Goal: Task Accomplishment & Management: Use online tool/utility

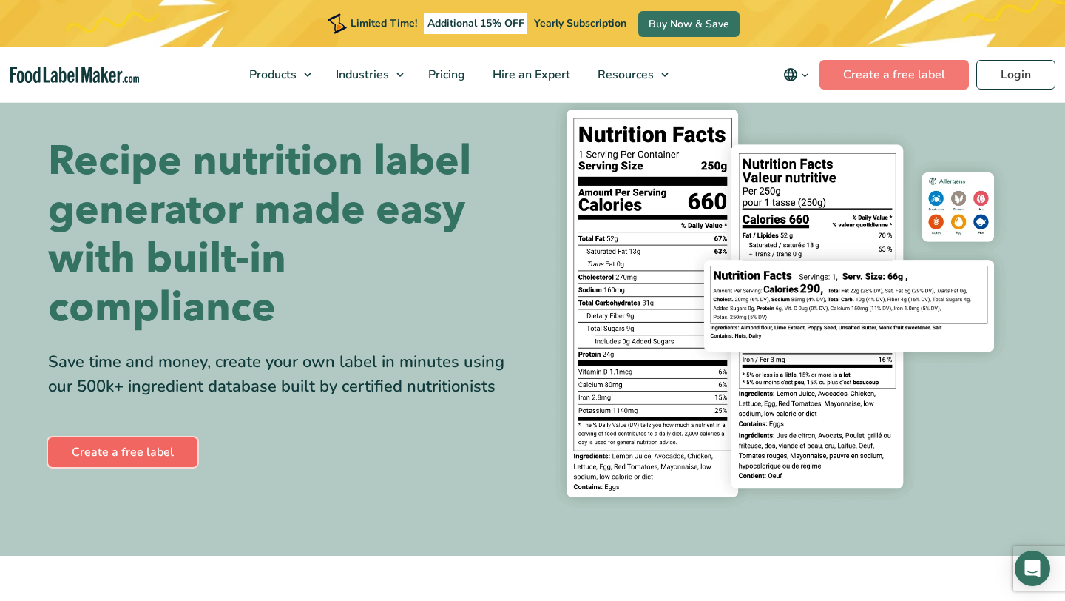
click at [149, 454] on link "Create a free label" at bounding box center [122, 452] width 149 height 30
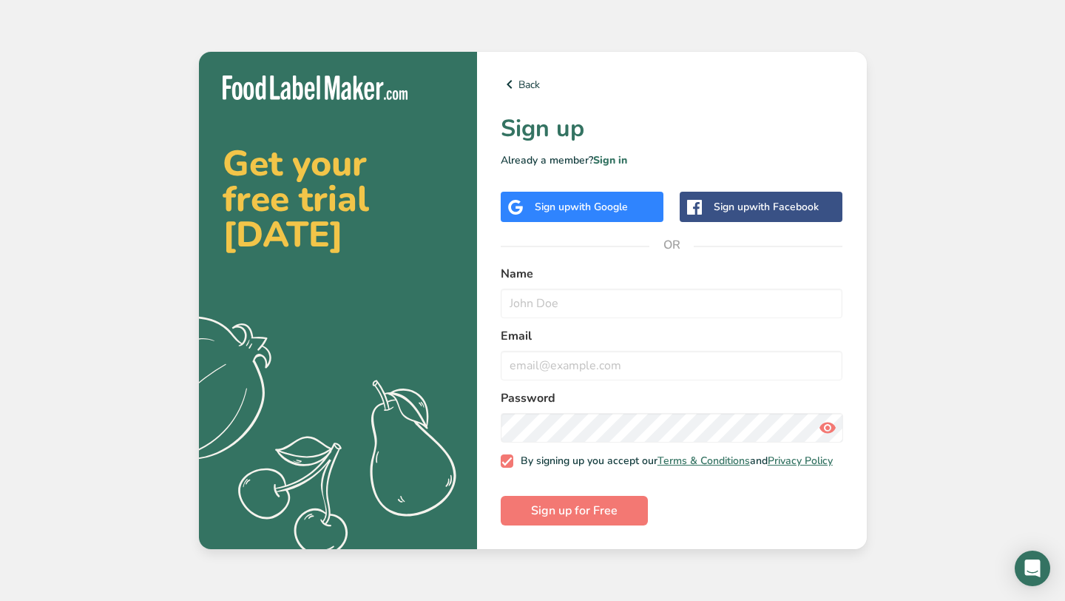
click at [599, 201] on span "with Google" at bounding box center [599, 207] width 58 height 14
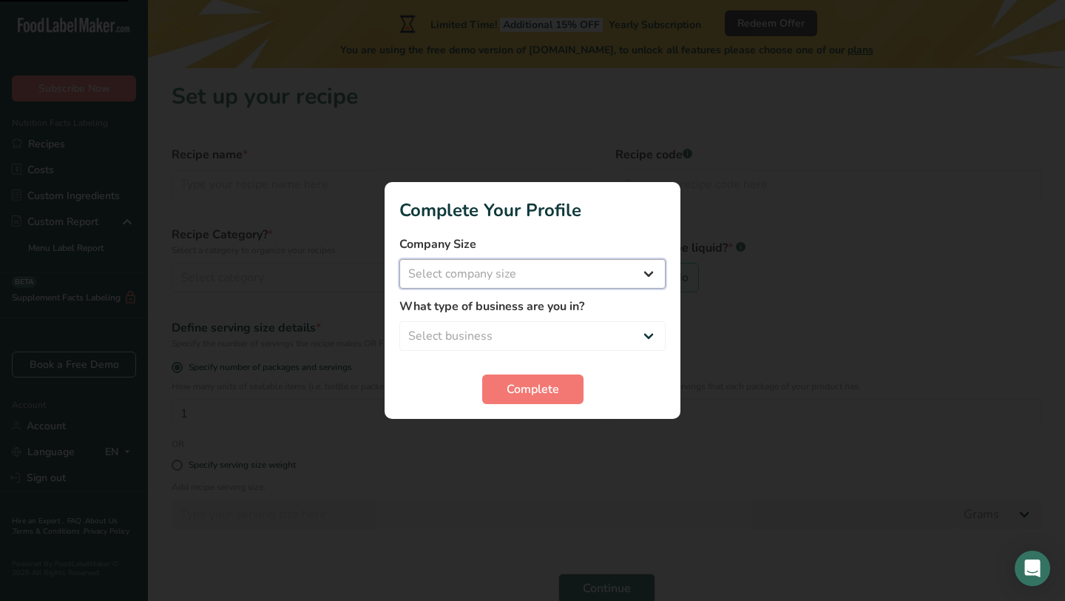
click at [617, 269] on select "Select company size Fewer than 10 Employees 10 to 50 Employees 51 to 500 Employ…" at bounding box center [533, 274] width 266 height 30
select select "1"
click at [400, 259] on select "Select company size Fewer than 10 Employees 10 to 50 Employees 51 to 500 Employ…" at bounding box center [533, 274] width 266 height 30
click at [600, 334] on select "Select business Packaged Food Manufacturer Restaurant & Cafe Bakery Meal Plans …" at bounding box center [533, 336] width 266 height 30
select select "1"
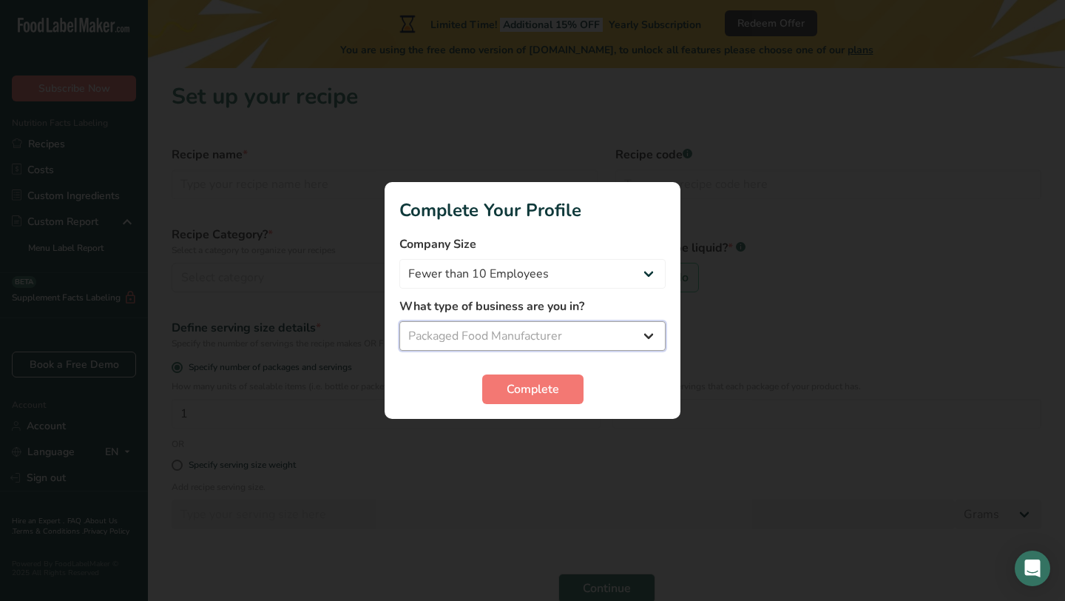
click at [400, 321] on select "Select business Packaged Food Manufacturer Restaurant & Cafe Bakery Meal Plans …" at bounding box center [533, 336] width 266 height 30
click at [551, 387] on span "Complete" at bounding box center [533, 389] width 53 height 18
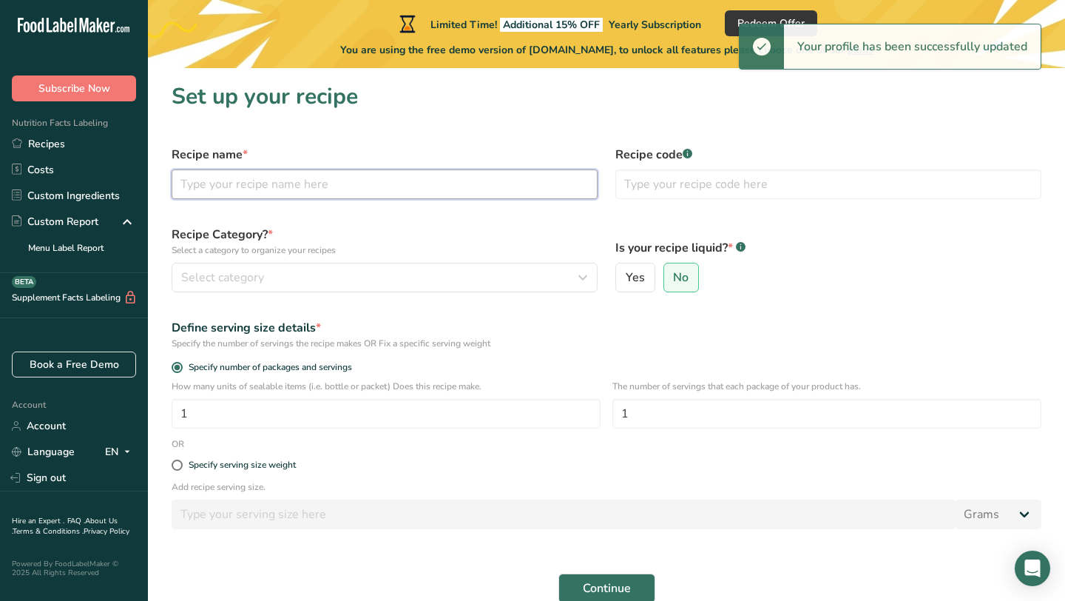
click at [322, 189] on input "text" at bounding box center [385, 184] width 426 height 30
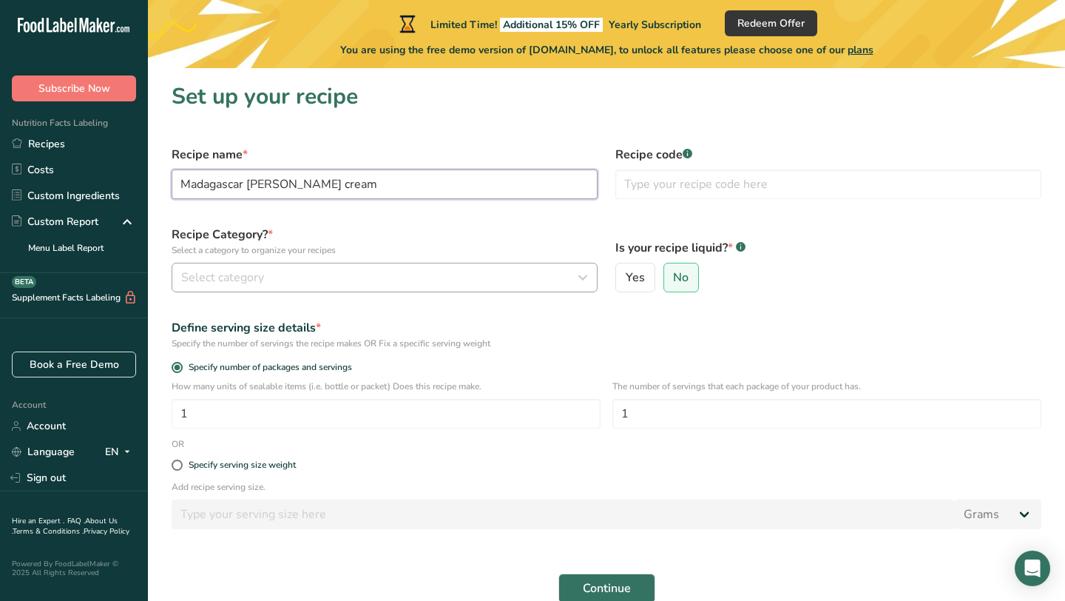
type input "Madagascar [PERSON_NAME] cream"
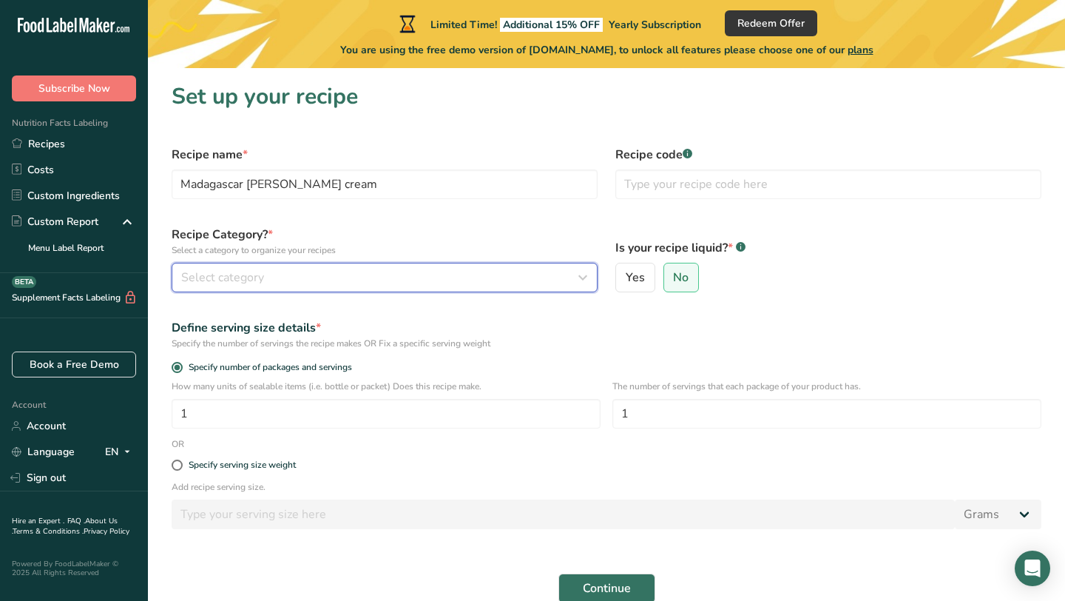
click at [380, 280] on div "Select category" at bounding box center [380, 278] width 398 height 18
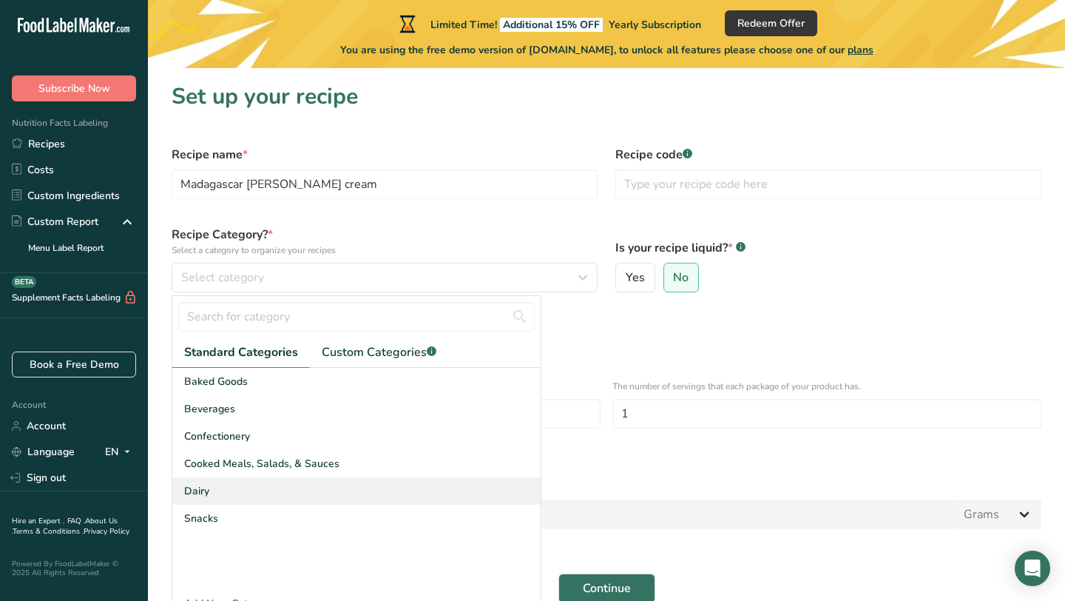
click at [250, 490] on div "Dairy" at bounding box center [356, 490] width 368 height 27
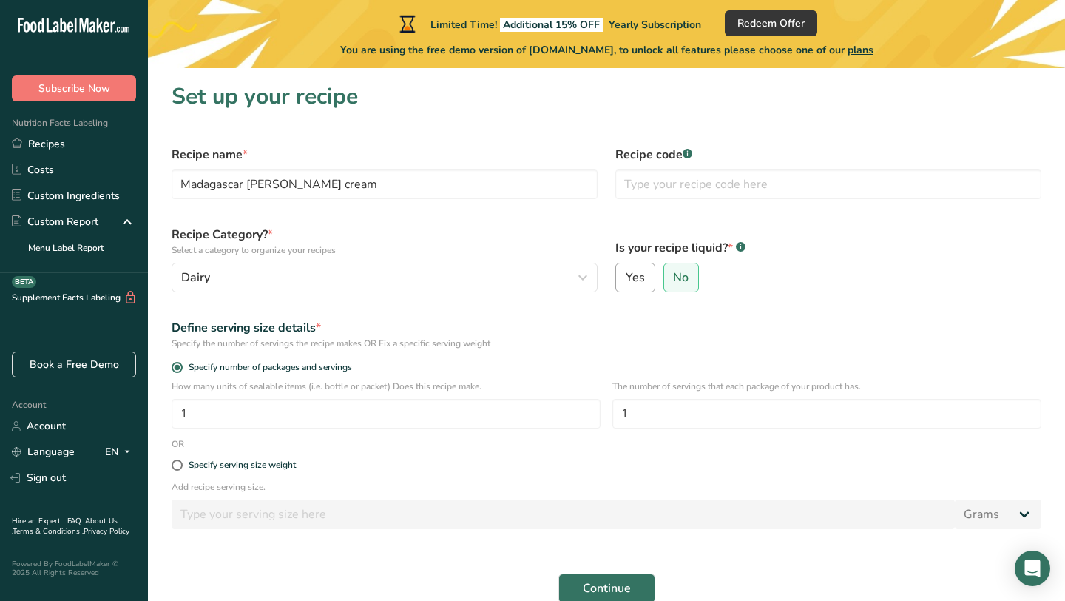
click at [650, 280] on label "Yes" at bounding box center [636, 278] width 40 height 30
click at [626, 280] on input "Yes" at bounding box center [621, 278] width 10 height 10
radio input "true"
radio input "false"
select select "22"
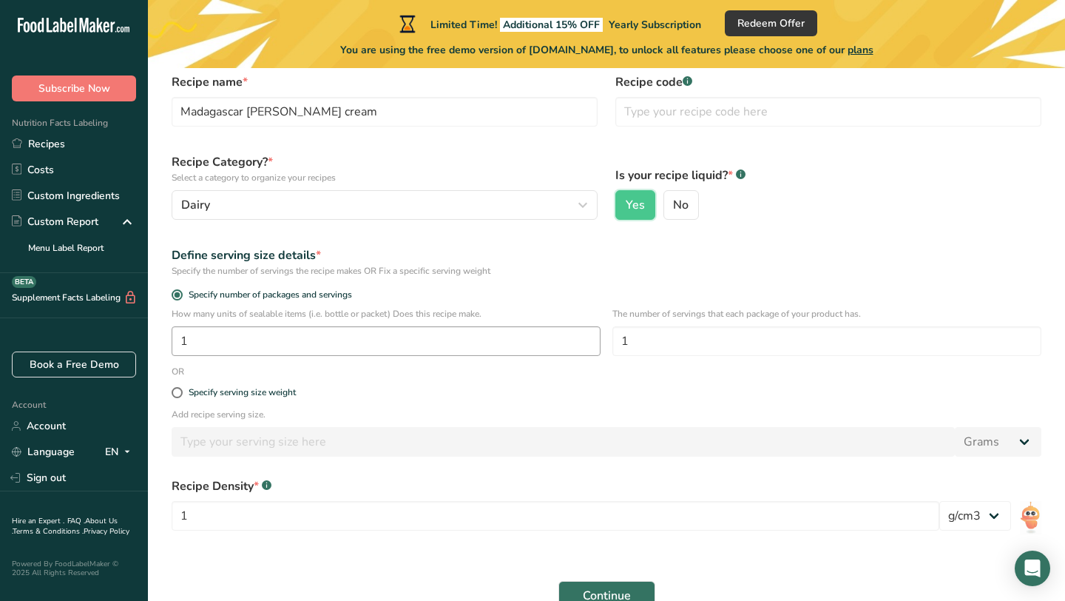
scroll to position [85, 0]
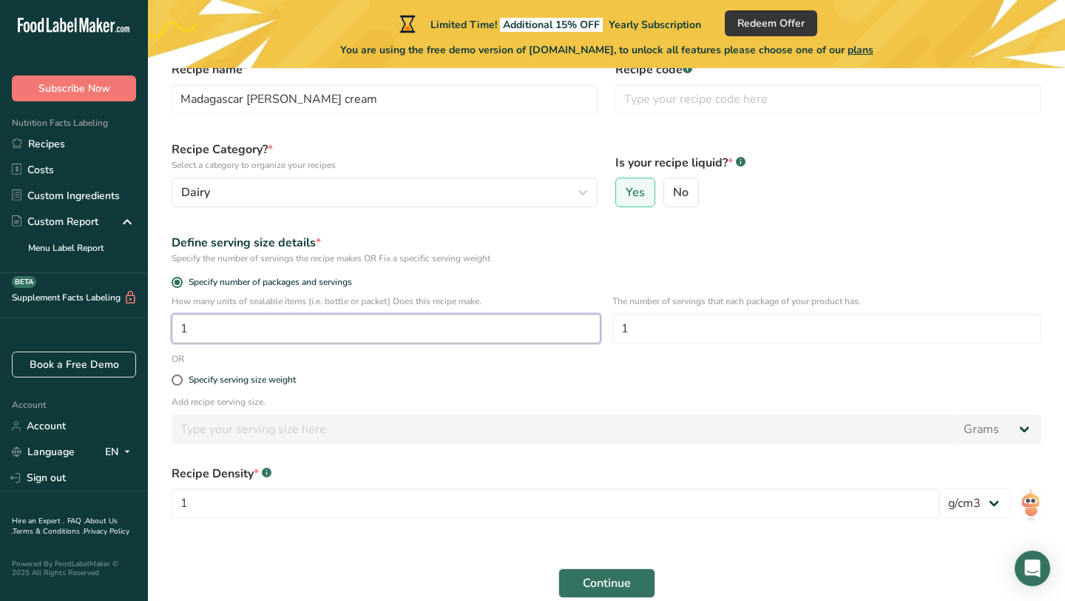
click at [278, 334] on input "1" at bounding box center [386, 329] width 429 height 30
type input "10"
click at [637, 360] on form "Recipe name * Madagascar [PERSON_NAME] cream Recipe code .a-a{fill:#347362;}.b-…" at bounding box center [607, 329] width 888 height 555
click at [675, 340] on input "1" at bounding box center [827, 329] width 429 height 30
click at [617, 369] on div "Specify serving size weight" at bounding box center [607, 381] width 888 height 30
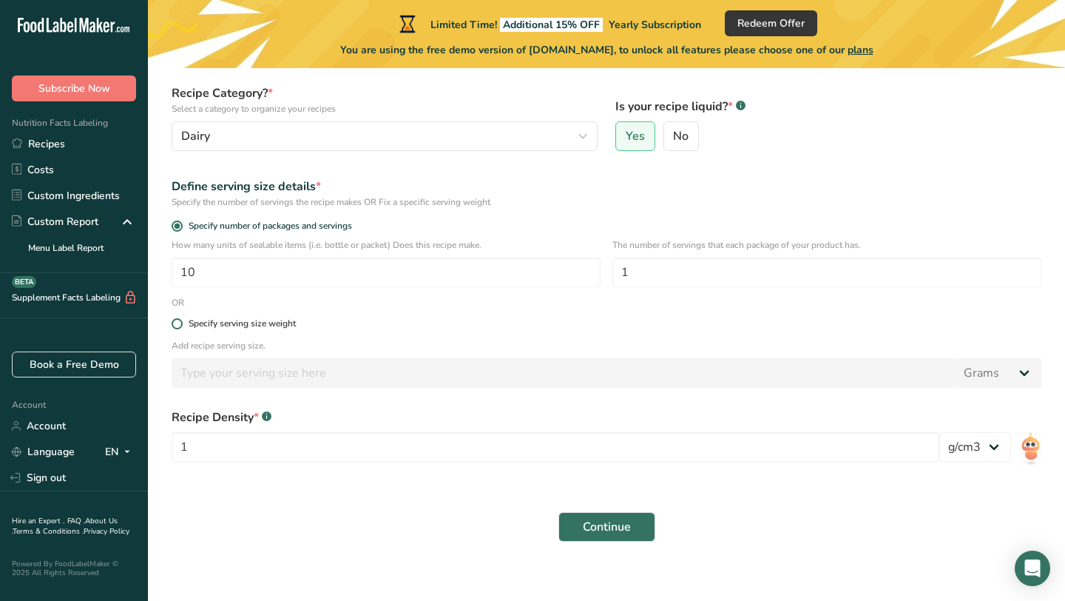
scroll to position [153, 0]
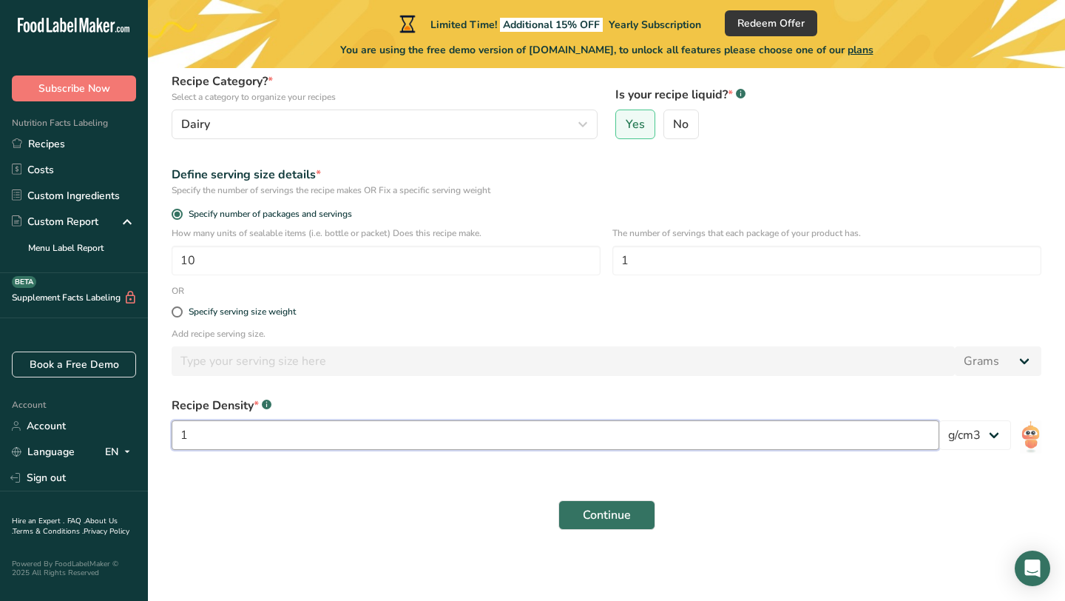
click at [734, 447] on input "1" at bounding box center [556, 435] width 768 height 30
click at [733, 395] on div "Recipe Density * .a-a{fill:#347362;}.b-a{fill:#fff;} 1 lb/ft3 g/cm3" at bounding box center [607, 428] width 888 height 80
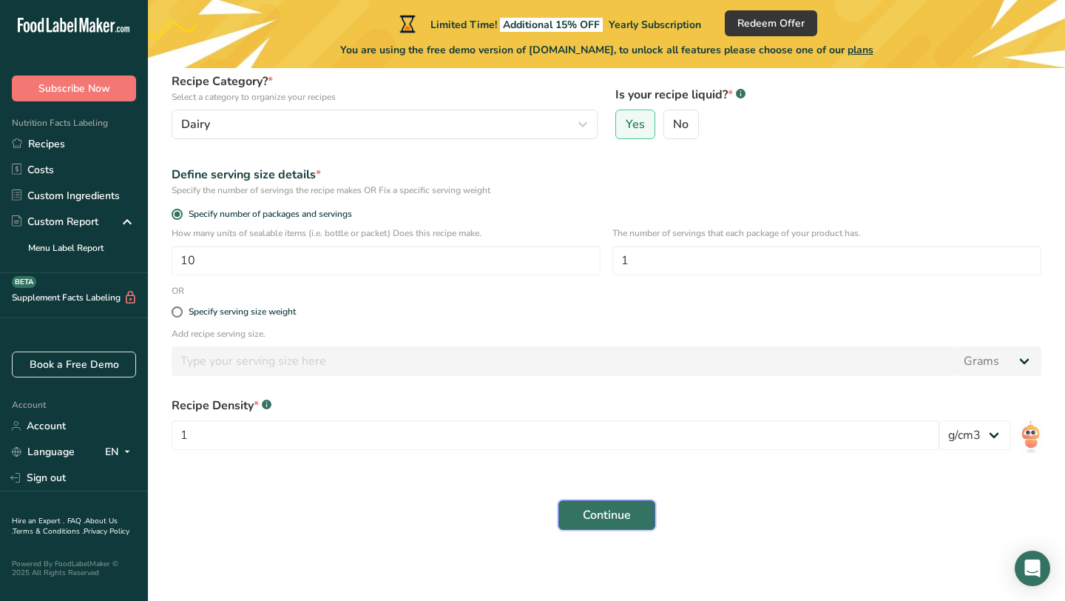
click at [648, 514] on button "Continue" at bounding box center [607, 515] width 97 height 30
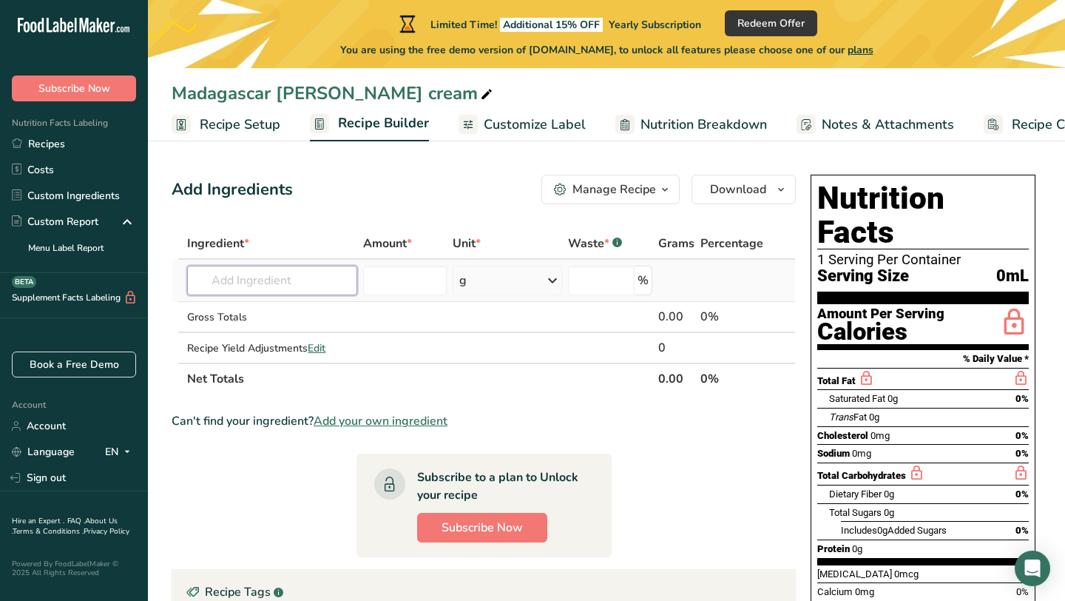
click at [252, 283] on input "text" at bounding box center [272, 281] width 170 height 30
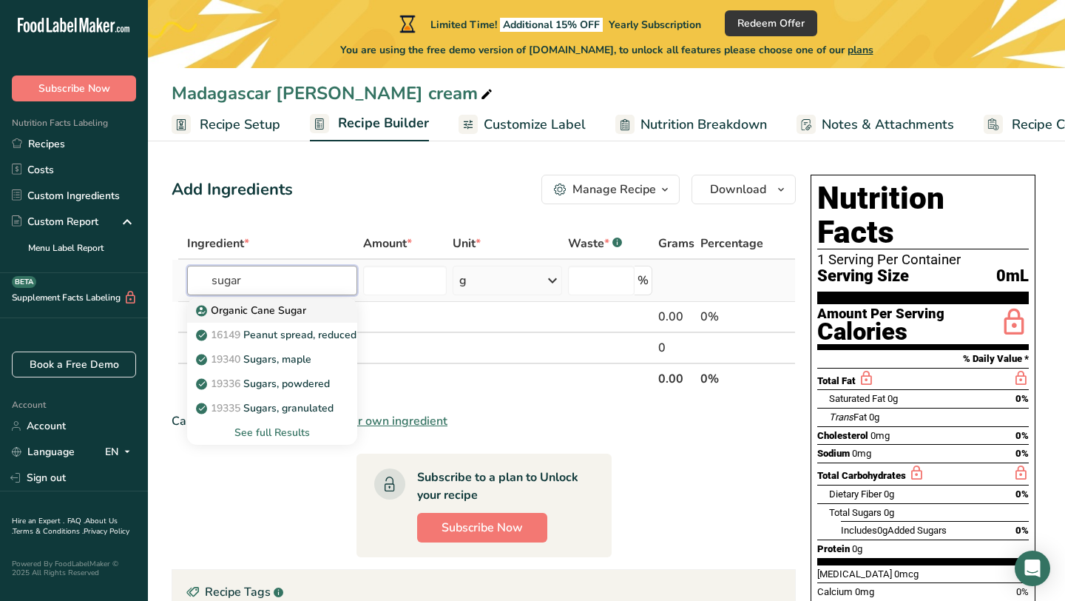
type input "sugar"
click at [310, 311] on div "Organic Cane Sugar" at bounding box center [260, 311] width 123 height 16
type input "Organic Cane Sugar"
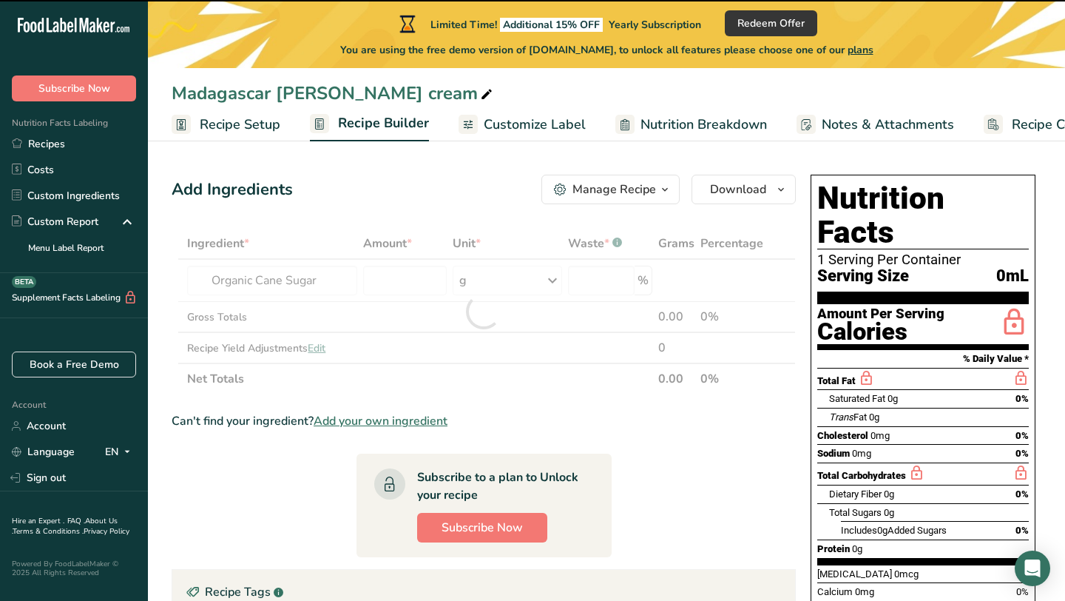
type input "0"
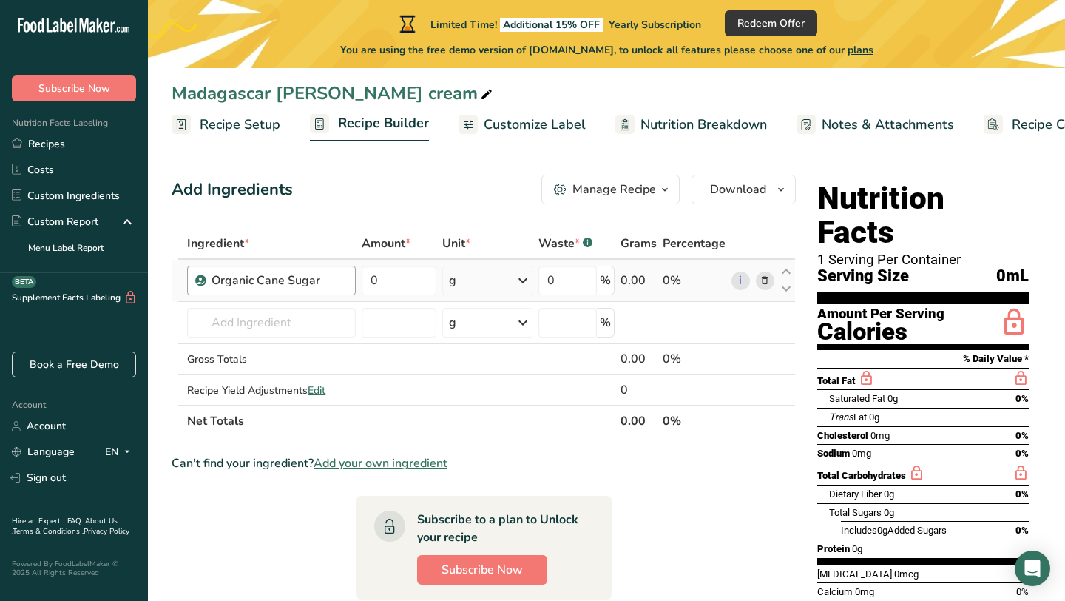
click at [334, 286] on div "Organic Cane Sugar" at bounding box center [279, 281] width 135 height 18
click at [319, 278] on div "Organic Cane Sugar" at bounding box center [279, 281] width 135 height 18
click at [765, 280] on icon at bounding box center [765, 281] width 10 height 16
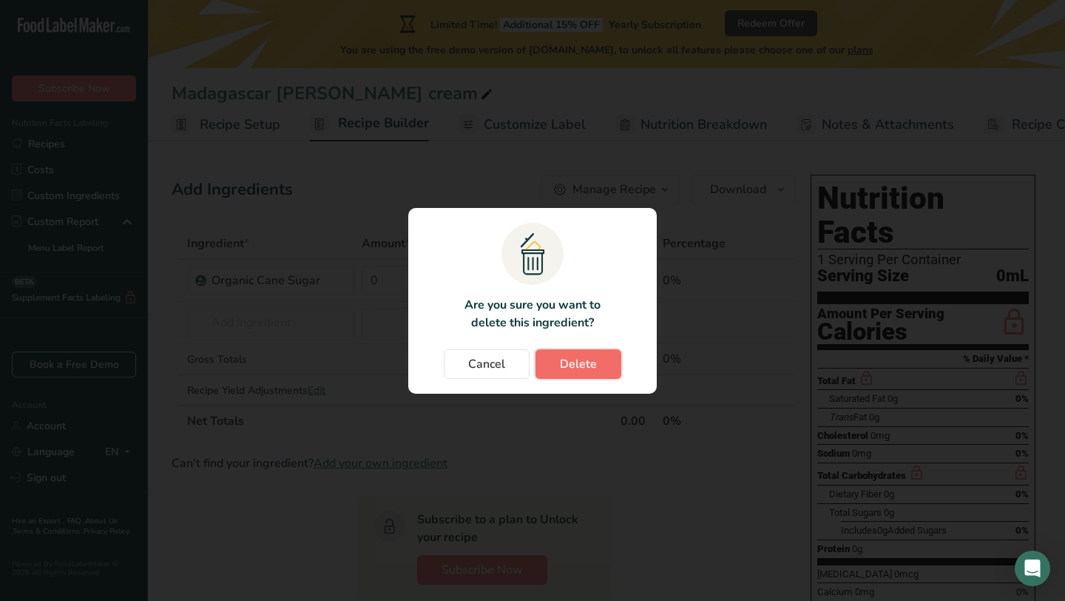
click at [575, 360] on span "Delete" at bounding box center [578, 364] width 37 height 18
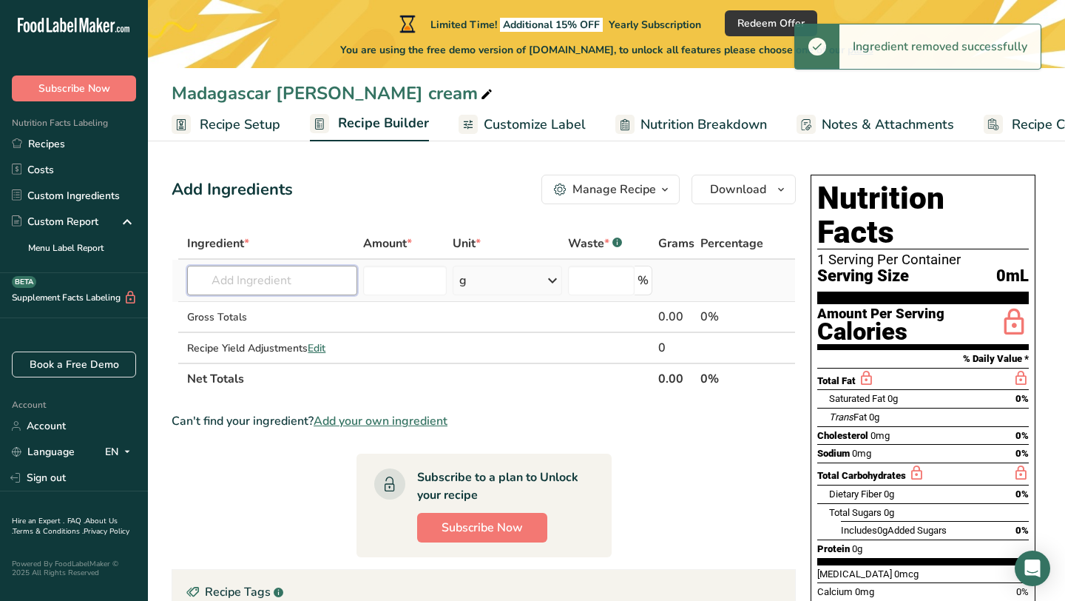
click at [263, 288] on input "text" at bounding box center [272, 281] width 170 height 30
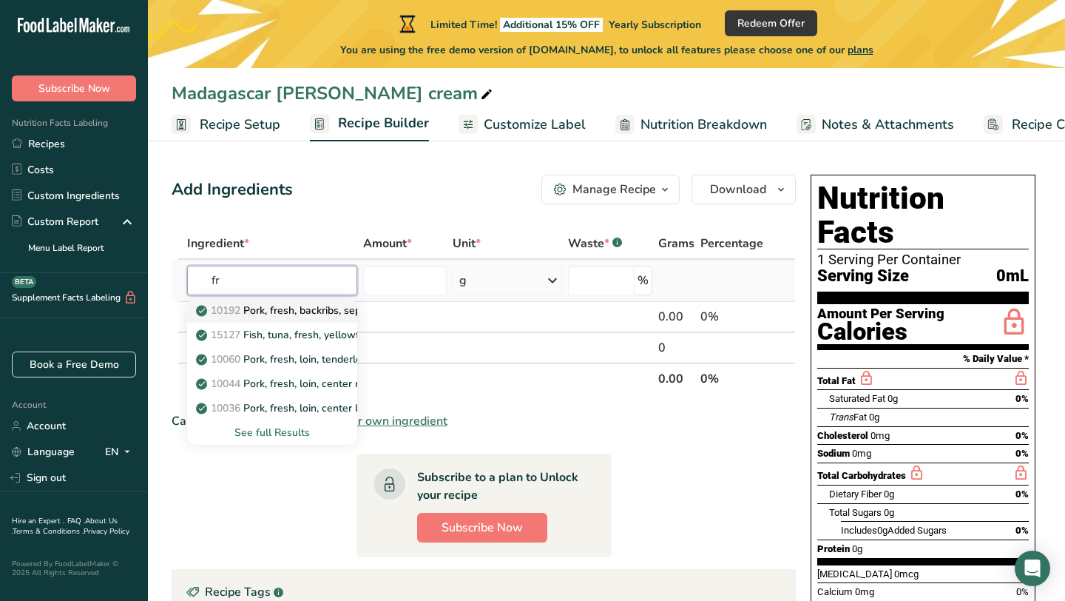
type input "f"
type input "milk"
click at [323, 312] on p "1211 Milk, whole, 3.25% milkfat, without added vitamin A and [MEDICAL_DATA]" at bounding box center [396, 311] width 394 height 16
type input "Milk, whole, 3.25% milkfat, without added vitamin A and [MEDICAL_DATA]"
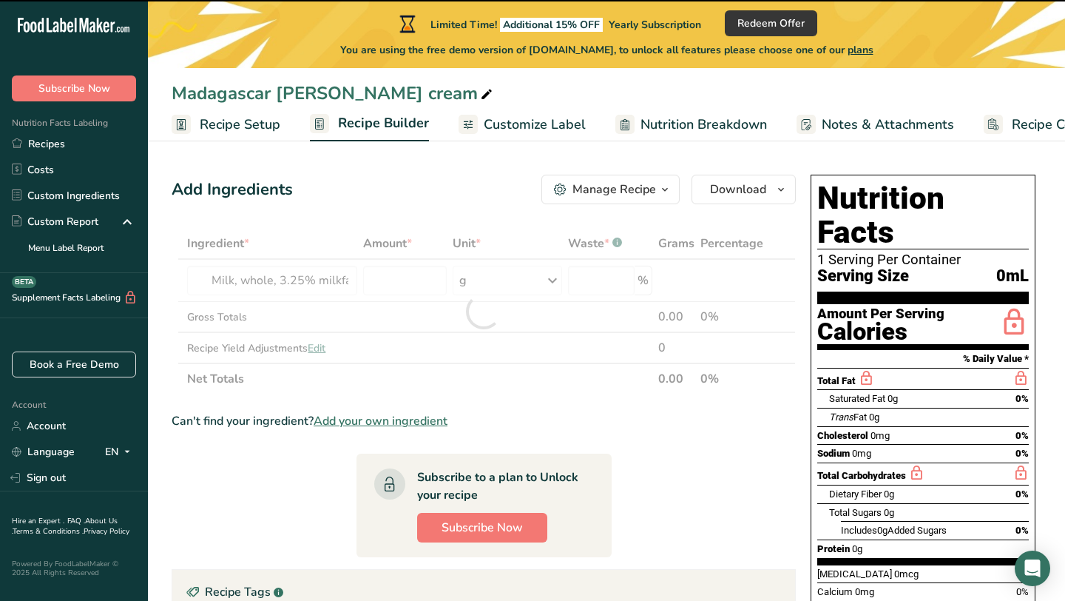
type input "0"
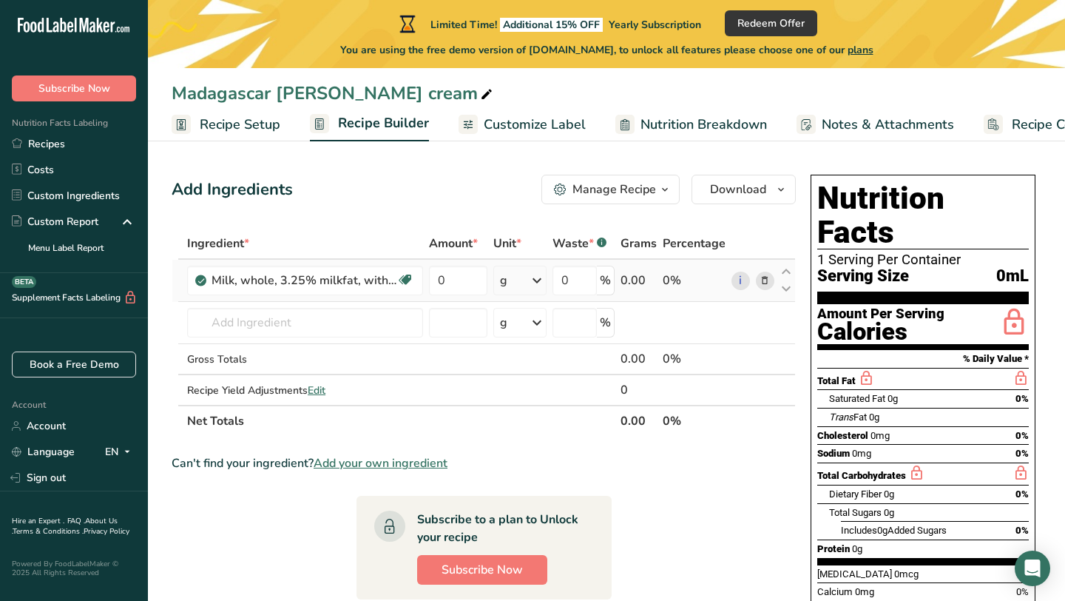
click at [533, 286] on icon at bounding box center [537, 280] width 18 height 27
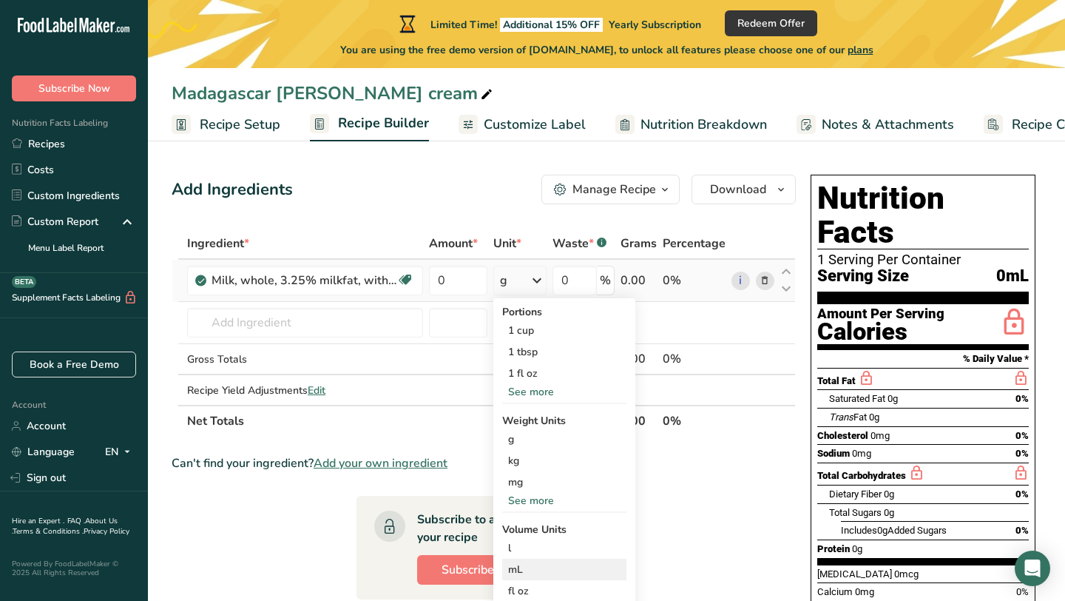
click at [531, 568] on div "mL" at bounding box center [564, 570] width 112 height 16
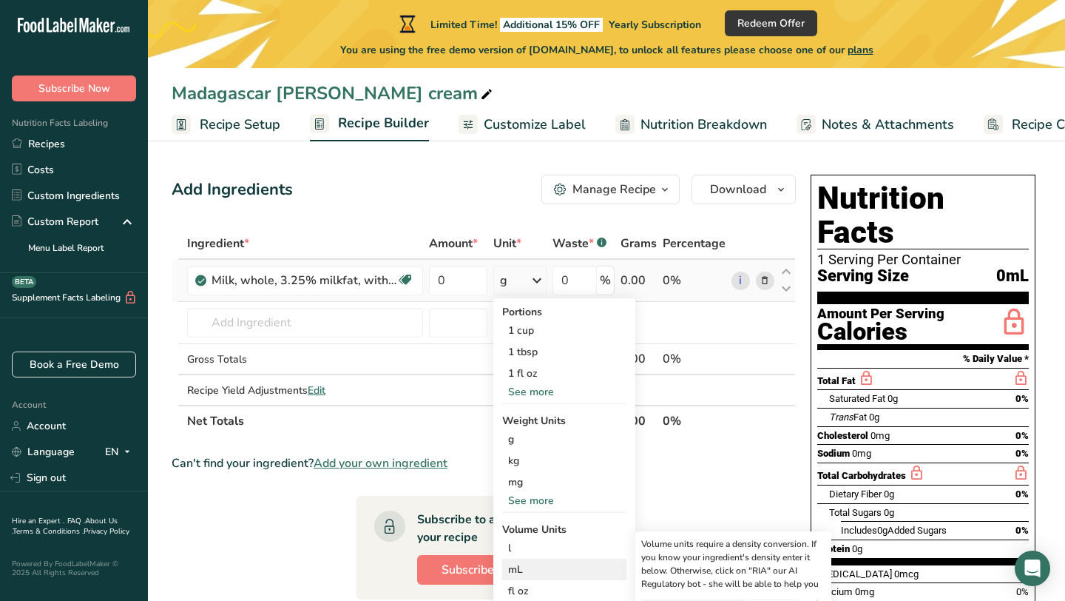
click at [519, 573] on div "mL" at bounding box center [564, 570] width 112 height 16
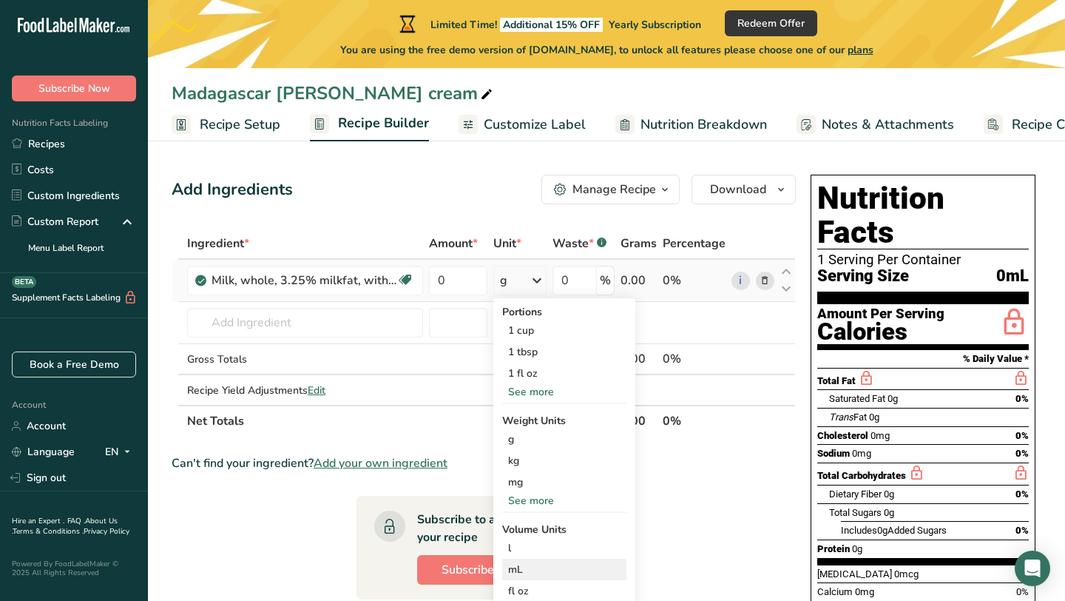
click at [524, 565] on div "mL" at bounding box center [564, 570] width 112 height 16
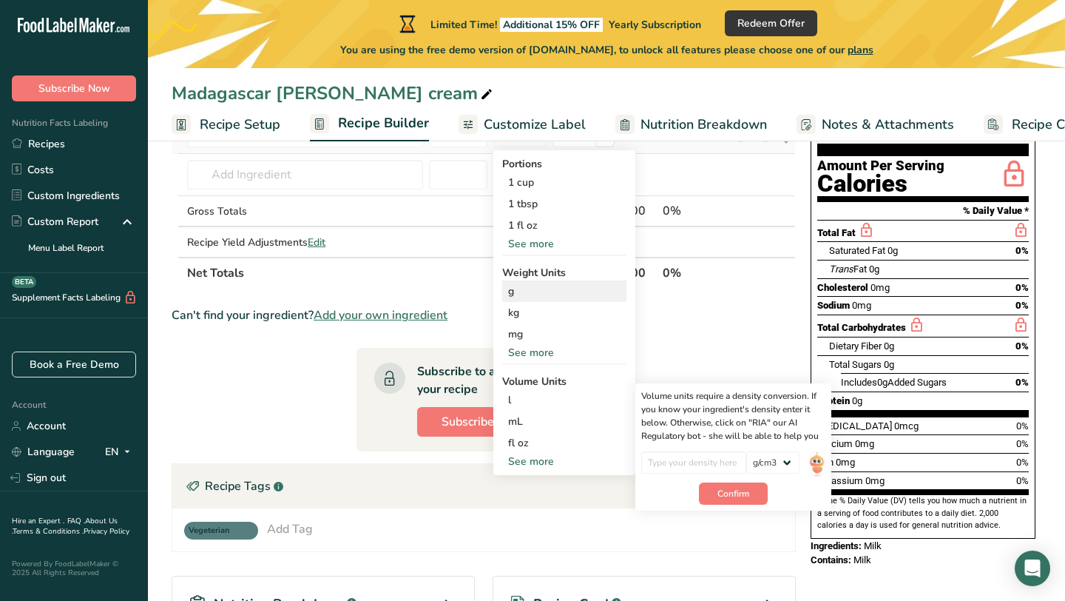
scroll to position [156, 0]
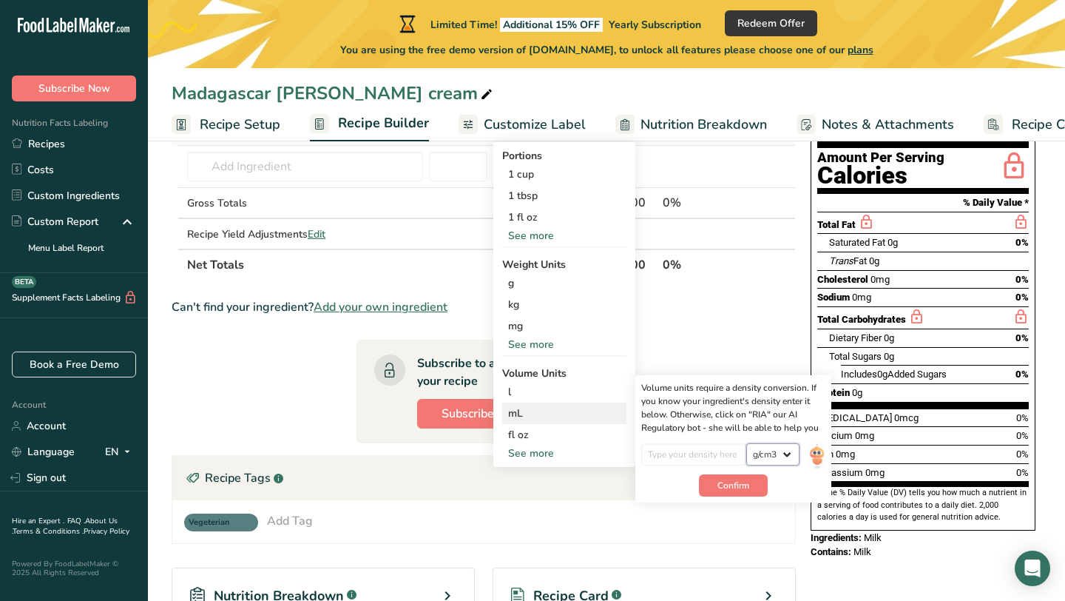
click at [789, 457] on select "lb/ft3 g/cm3" at bounding box center [773, 454] width 53 height 22
click at [430, 205] on td at bounding box center [458, 203] width 64 height 31
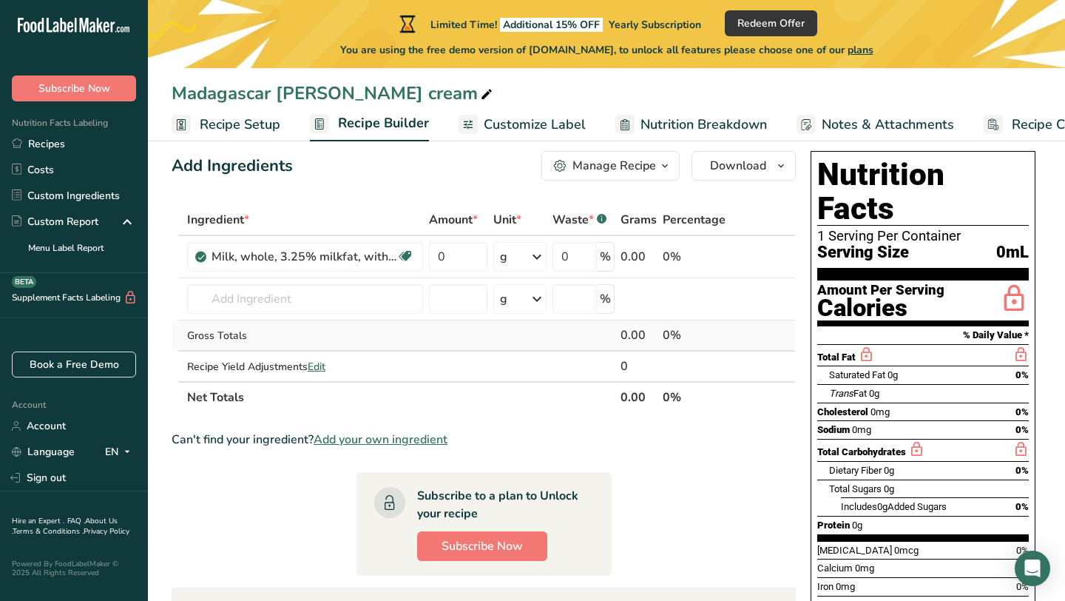
scroll to position [22, 0]
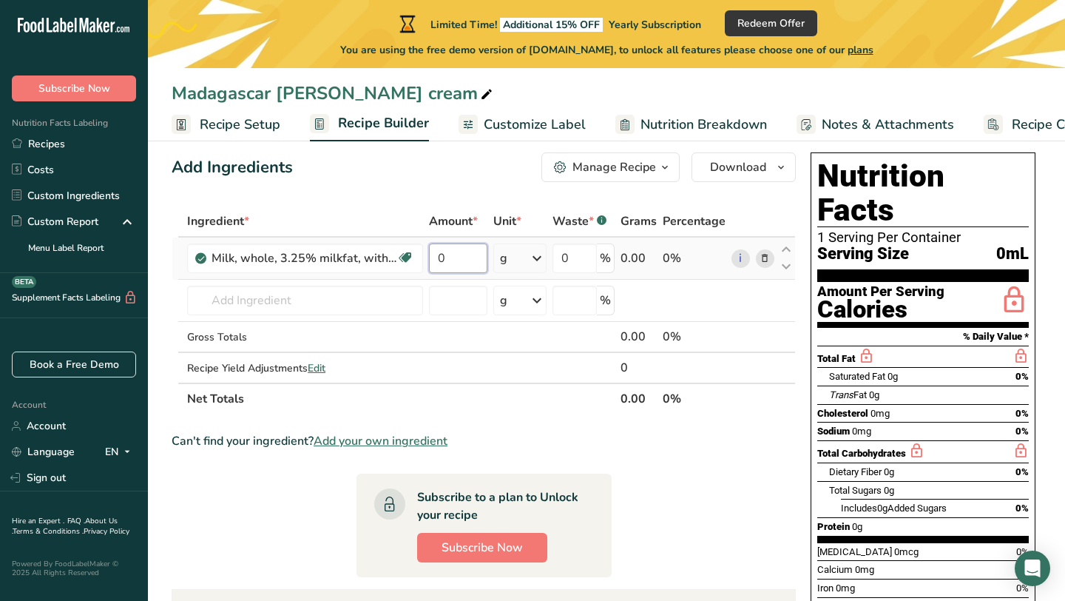
click at [472, 255] on input "0" at bounding box center [458, 258] width 58 height 30
type input "500"
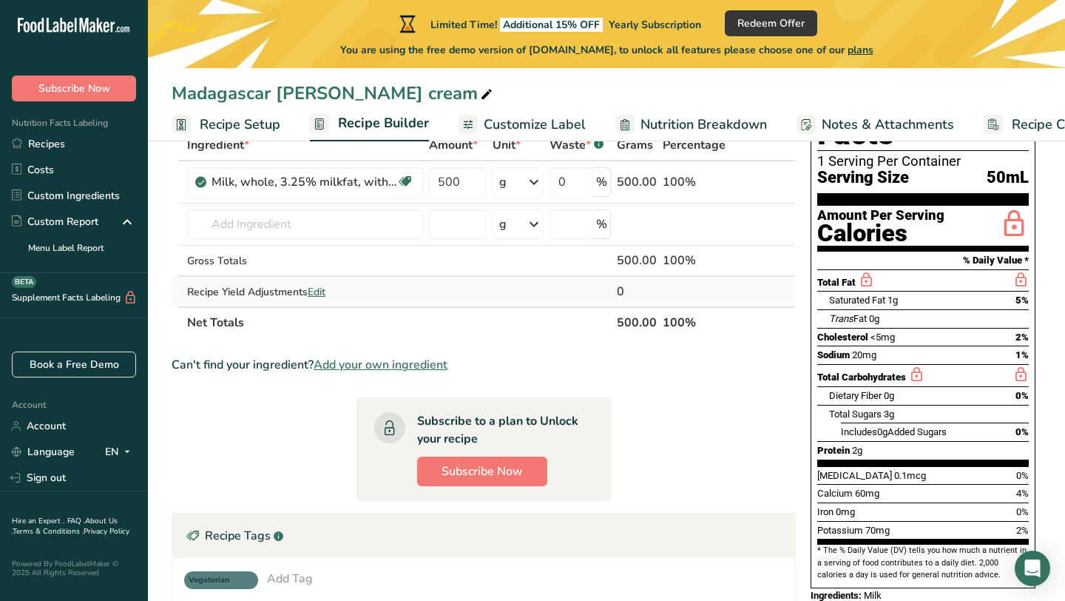
scroll to position [23, 0]
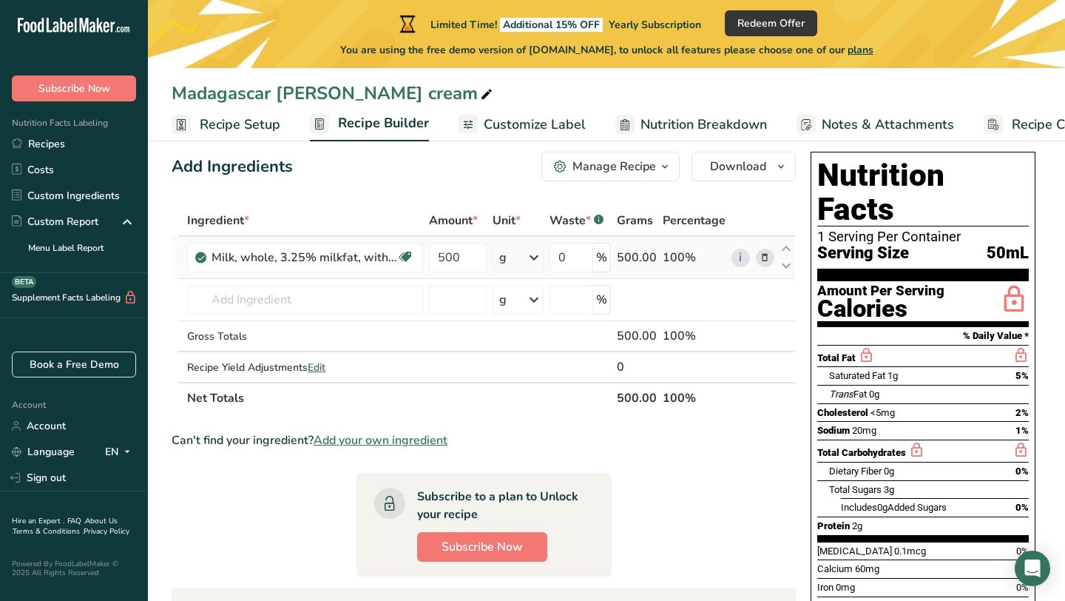
click at [539, 261] on icon at bounding box center [534, 257] width 18 height 27
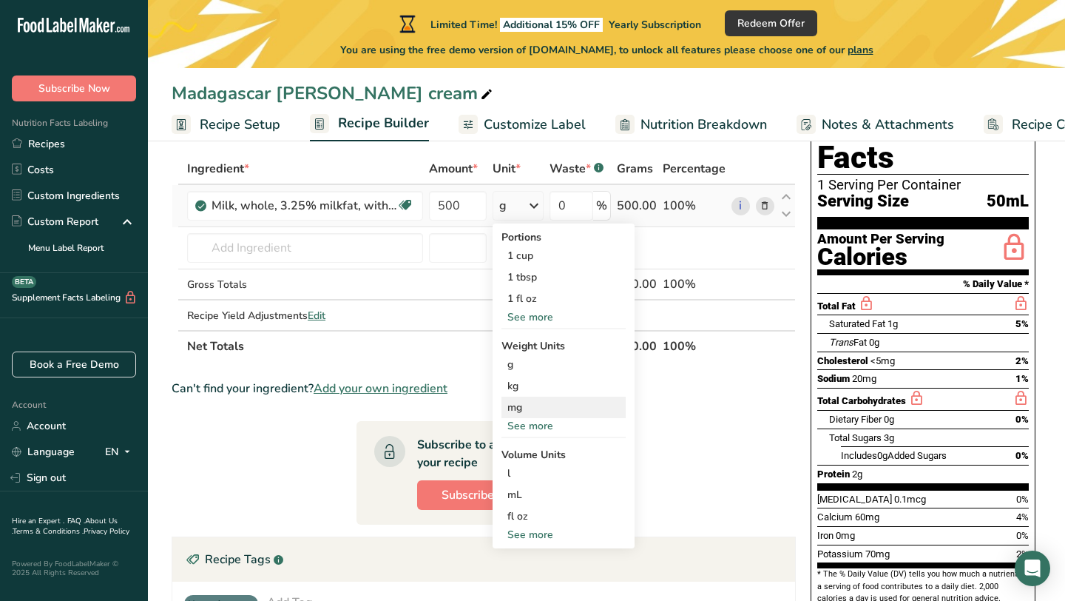
scroll to position [76, 0]
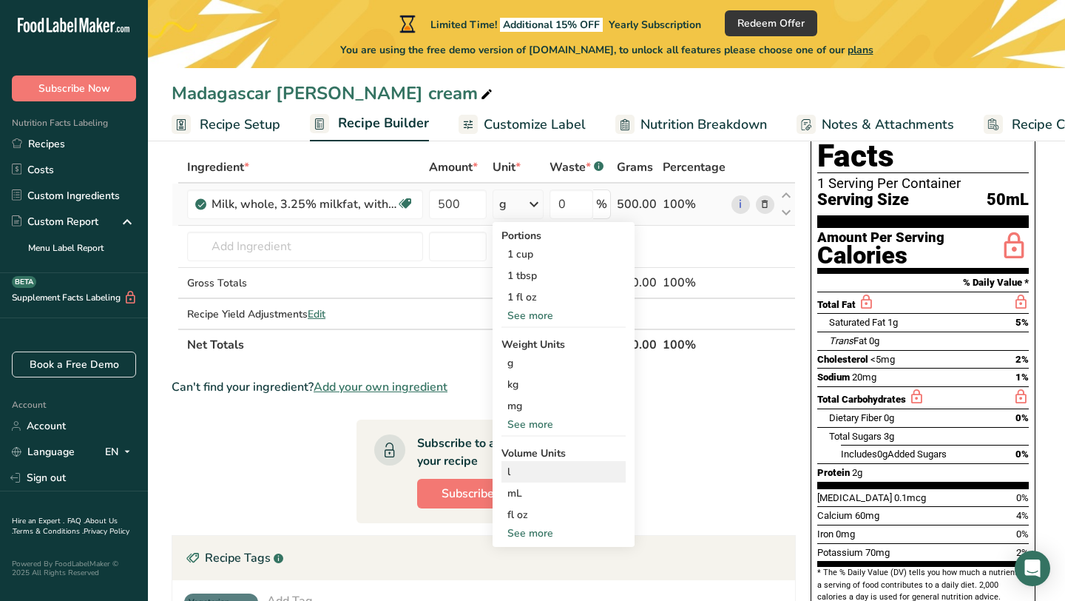
click at [533, 472] on div "l" at bounding box center [564, 472] width 112 height 16
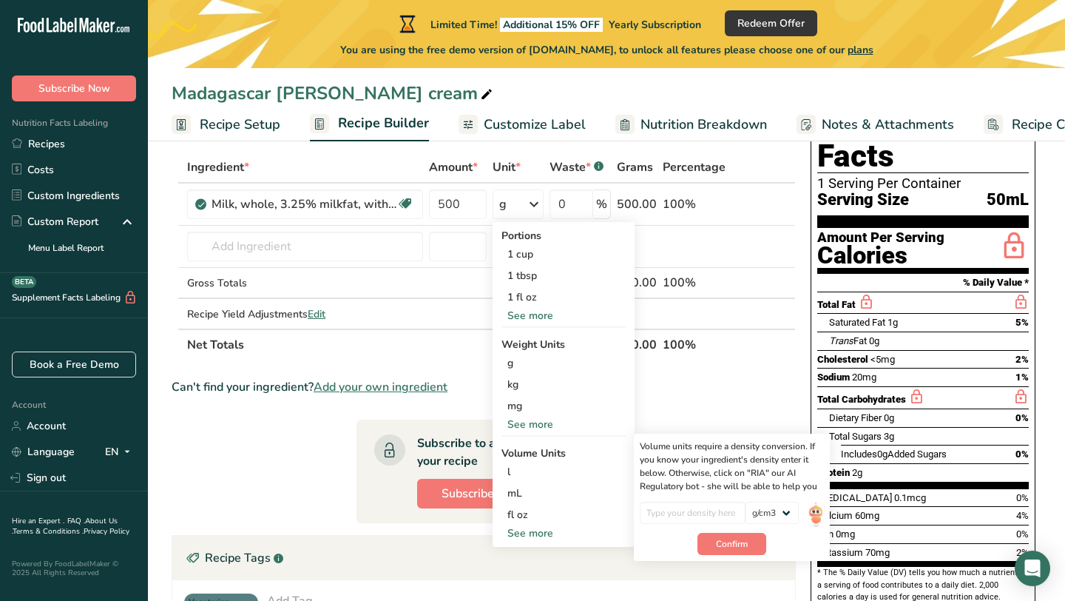
click at [721, 414] on section "Ingredient * Amount * Unit * Waste * .a-a{fill:#347362;}.b-a{fill:#fff;} Grams …" at bounding box center [484, 516] width 624 height 728
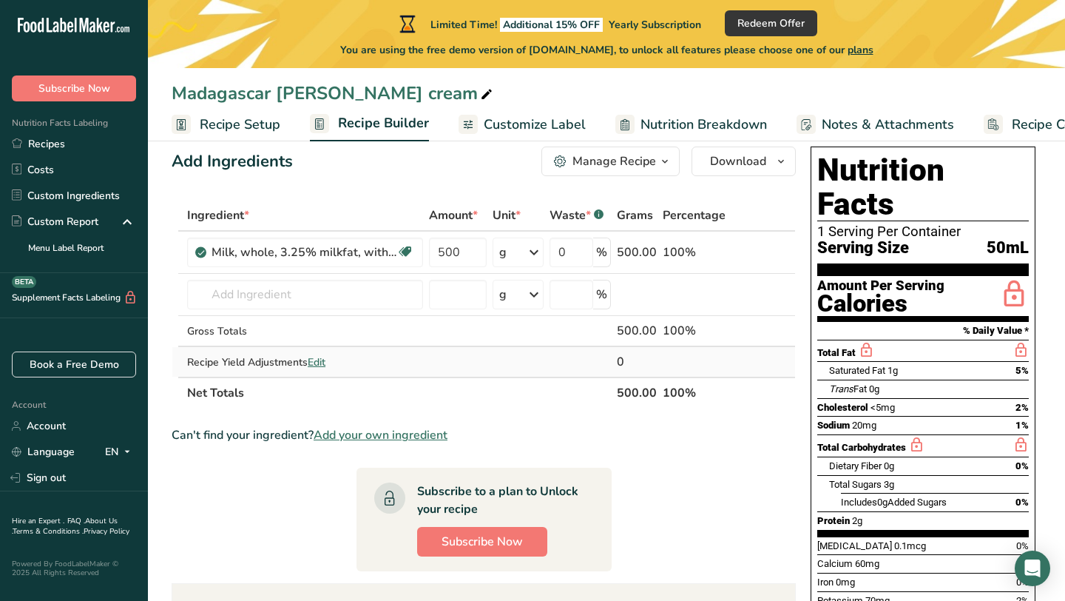
scroll to position [0, 0]
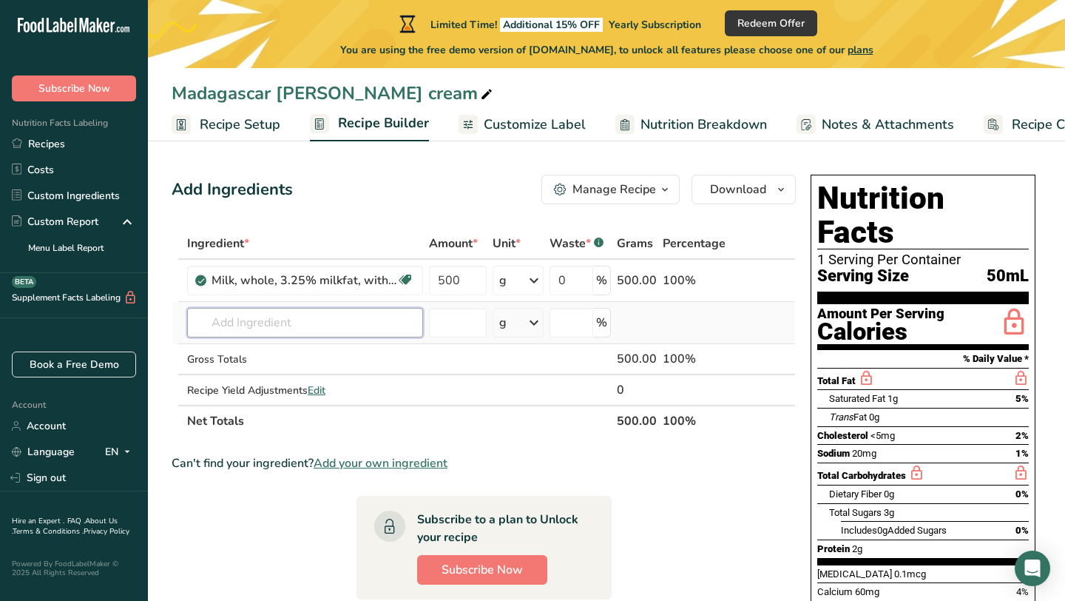
click at [337, 331] on input "text" at bounding box center [305, 323] width 236 height 30
type input "m"
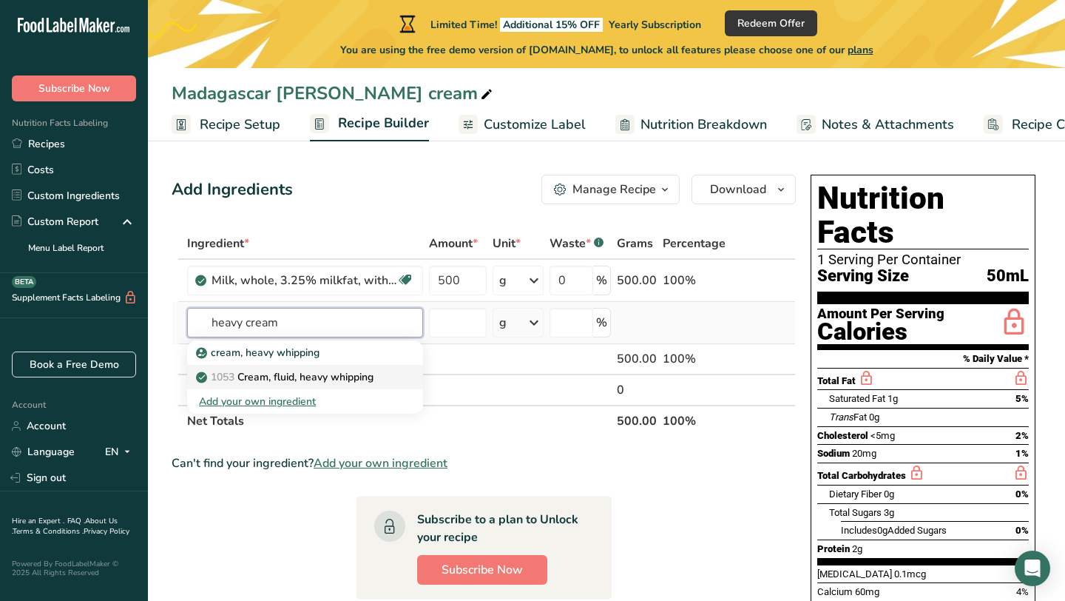
type input "heavy cream"
click at [344, 377] on p "1053 Cream, fluid, heavy whipping" at bounding box center [286, 377] width 175 height 16
type input "Cream, fluid, heavy whipping"
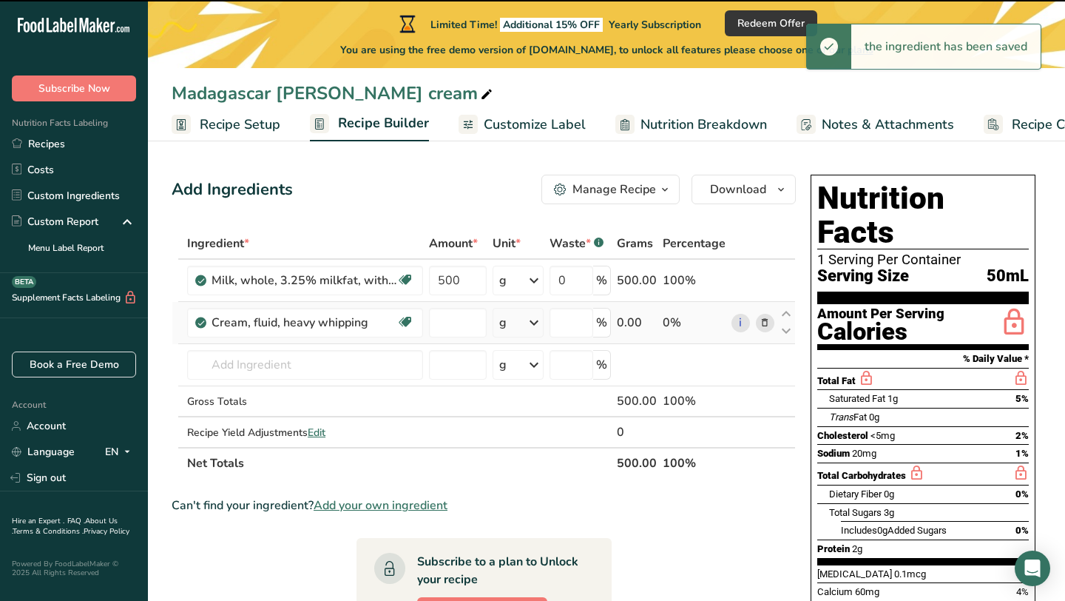
type input "0"
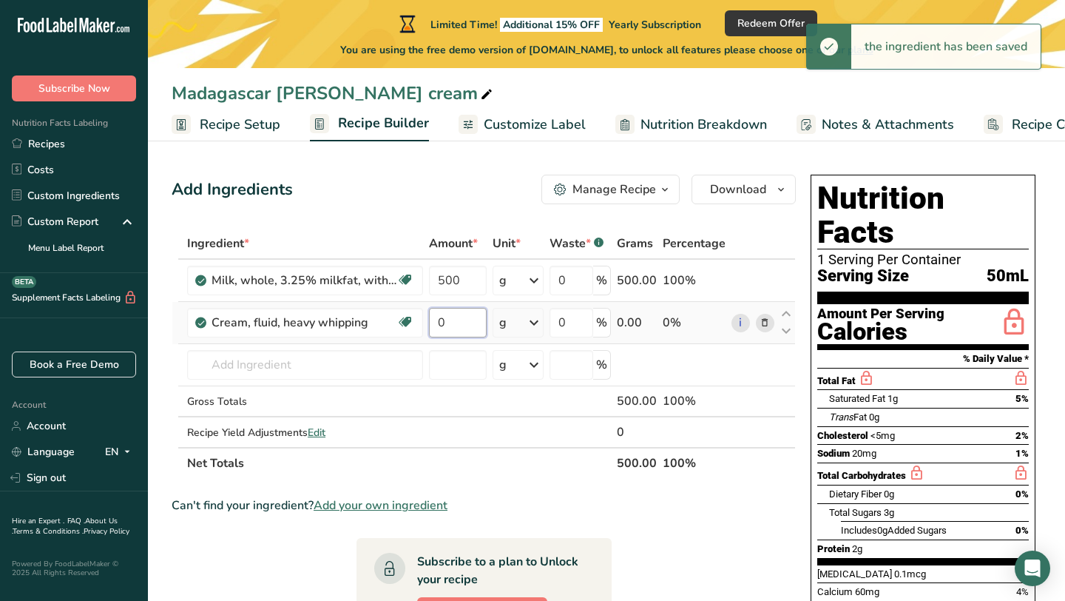
click at [454, 327] on input "0" at bounding box center [457, 323] width 57 height 30
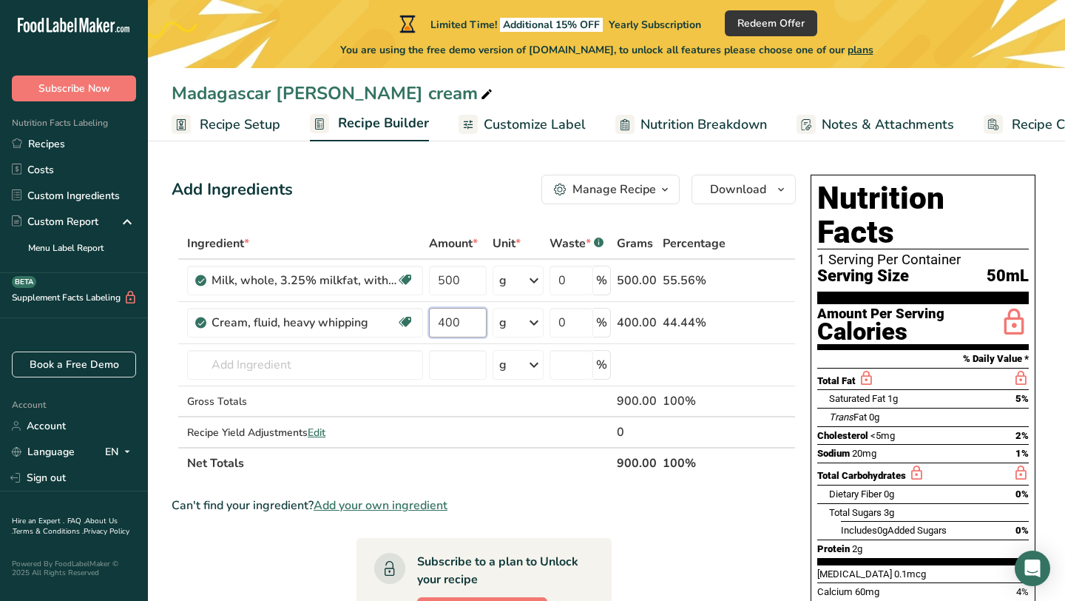
type input "400"
click at [542, 477] on div "Ingredient * Amount * Unit * Waste * .a-a{fill:#347362;}.b-a{fill:#fff;} Grams …" at bounding box center [484, 353] width 624 height 251
click at [269, 371] on input "text" at bounding box center [305, 365] width 236 height 30
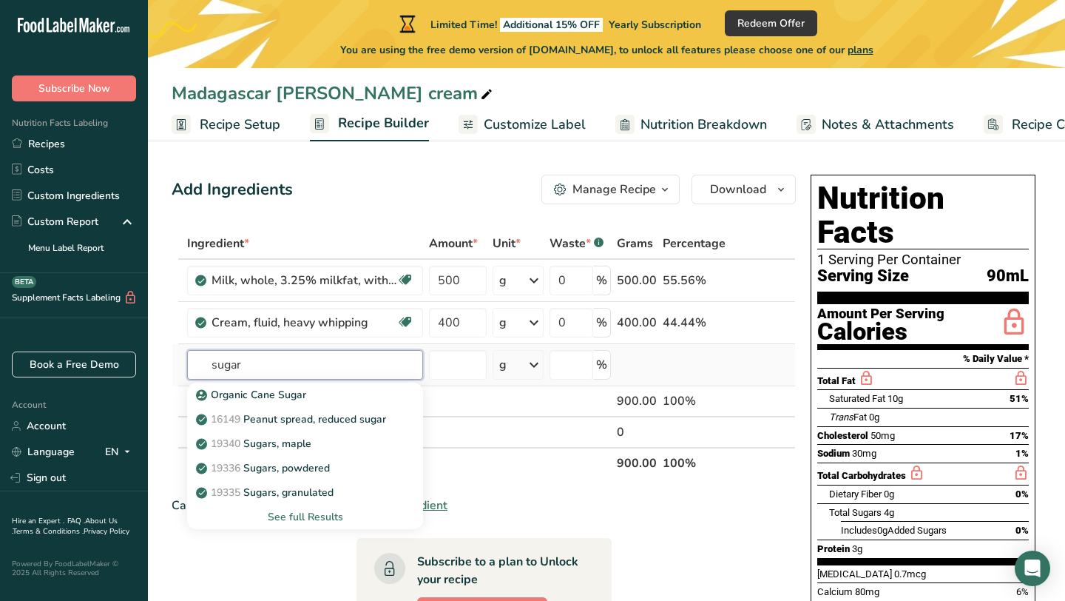
type input "sugar"
click at [329, 509] on div "See full Results" at bounding box center [305, 517] width 212 height 16
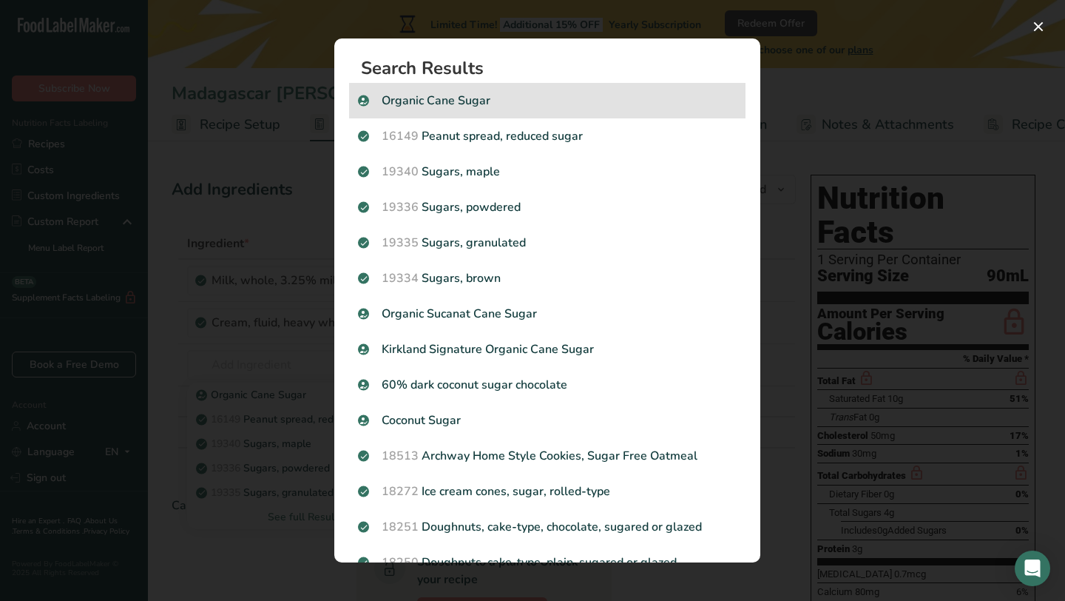
click at [466, 105] on p "Organic Cane Sugar" at bounding box center [547, 101] width 379 height 18
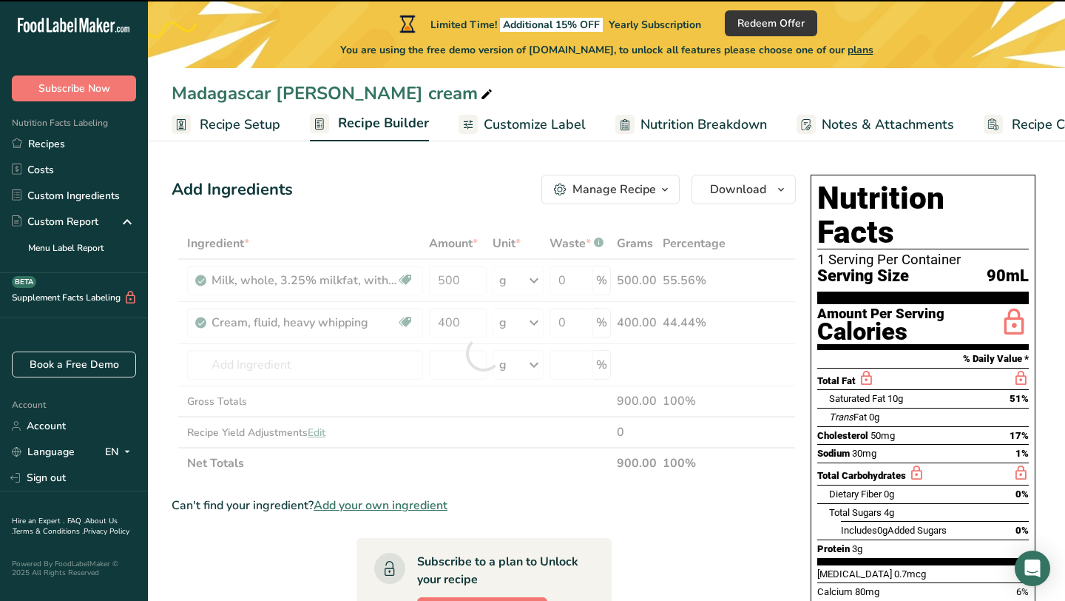
type input "0"
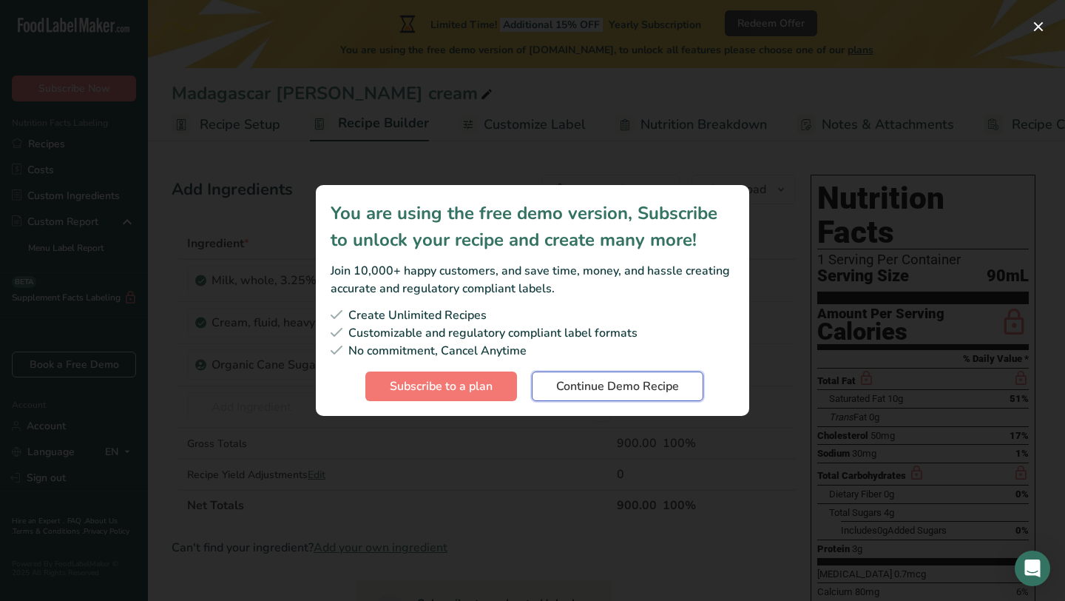
click at [637, 394] on span "Continue Demo Recipe" at bounding box center [617, 386] width 123 height 18
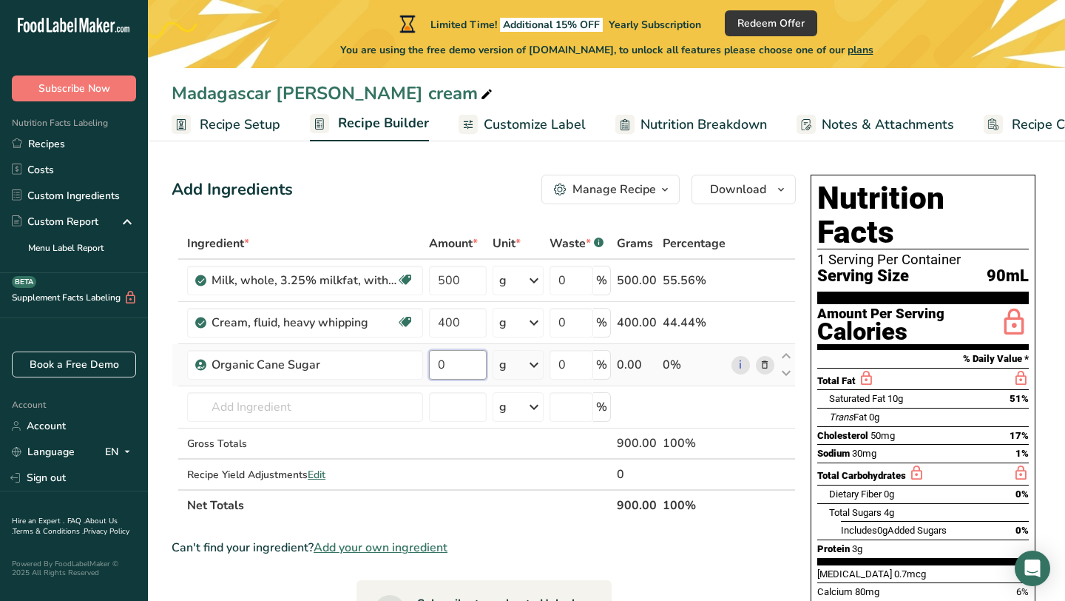
drag, startPoint x: 464, startPoint y: 366, endPoint x: 438, endPoint y: 368, distance: 25.9
click at [438, 368] on input "0" at bounding box center [457, 365] width 57 height 30
type input "130"
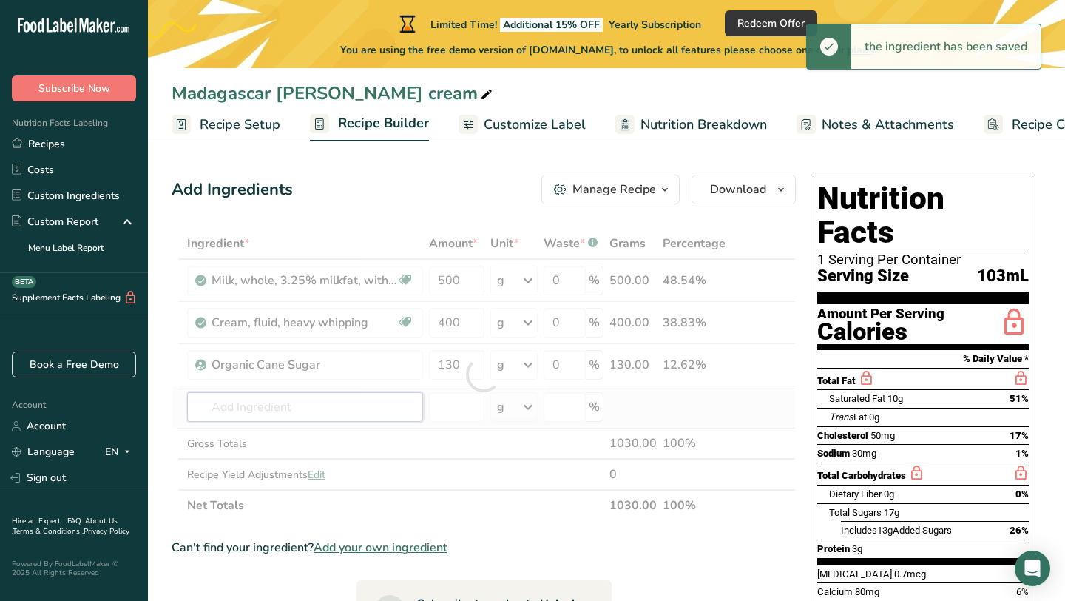
click at [274, 411] on div "Ingredient * Amount * Unit * Waste * .a-a{fill:#347362;}.b-a{fill:#fff;} Grams …" at bounding box center [484, 374] width 624 height 293
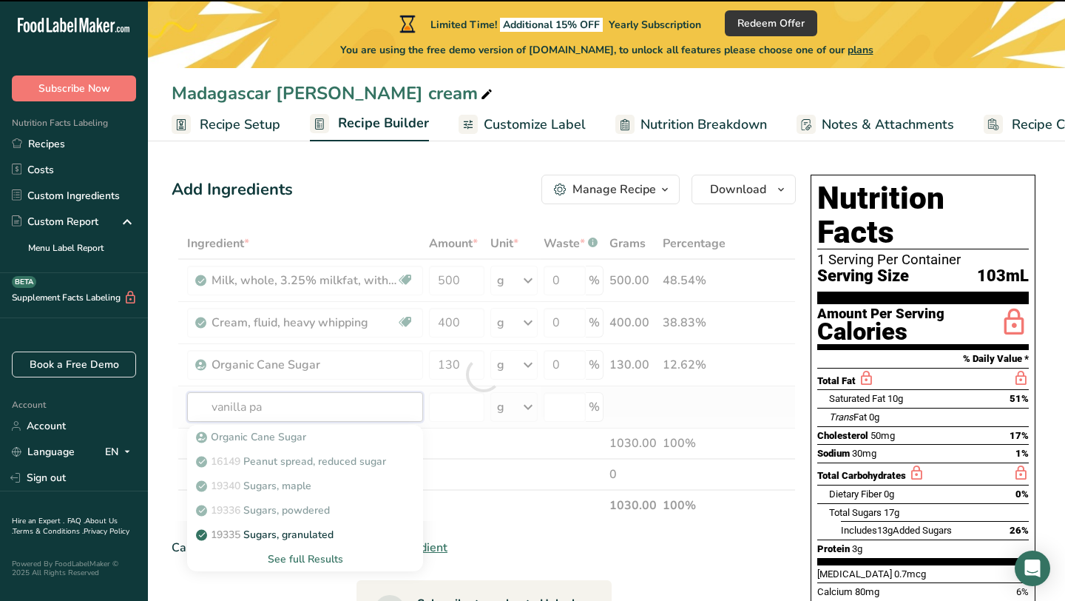
type input "vanilla pas"
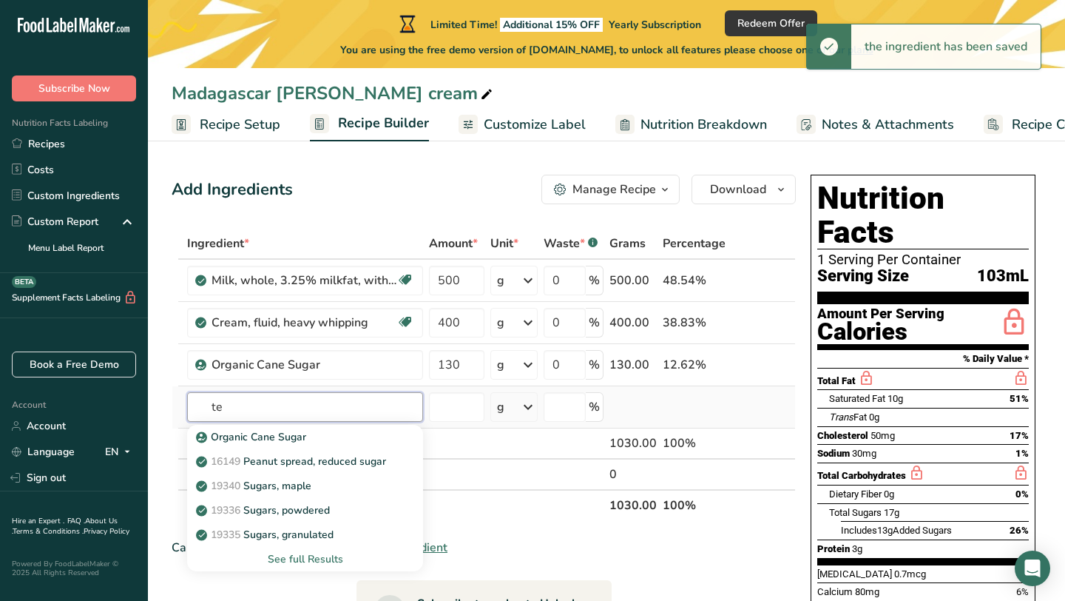
type input "t"
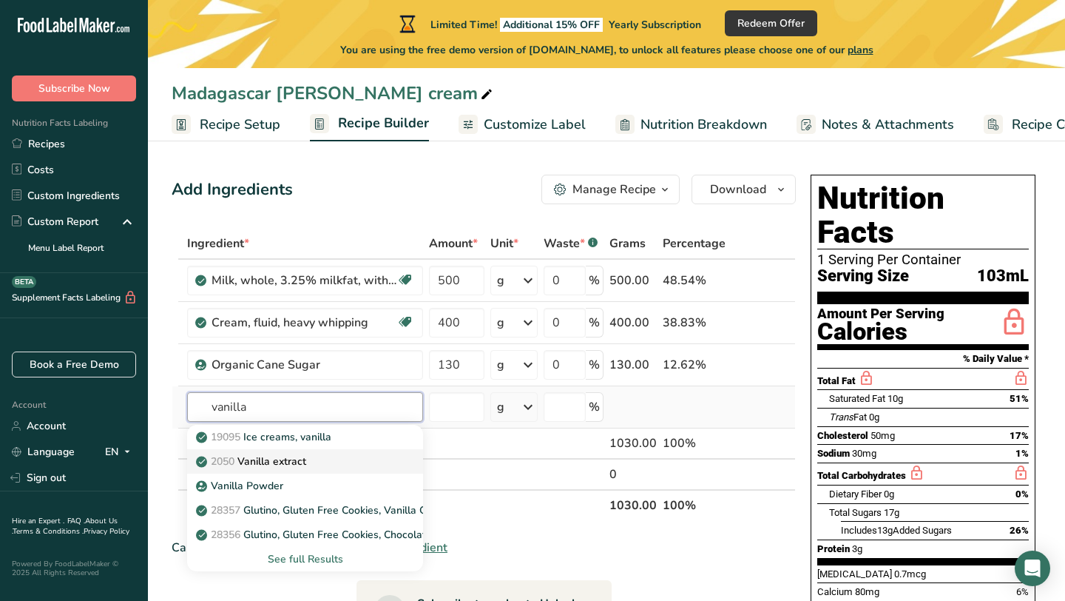
type input "vanilla"
click at [294, 462] on p "2050 Vanilla extract" at bounding box center [252, 462] width 107 height 16
type input "Vanilla extract"
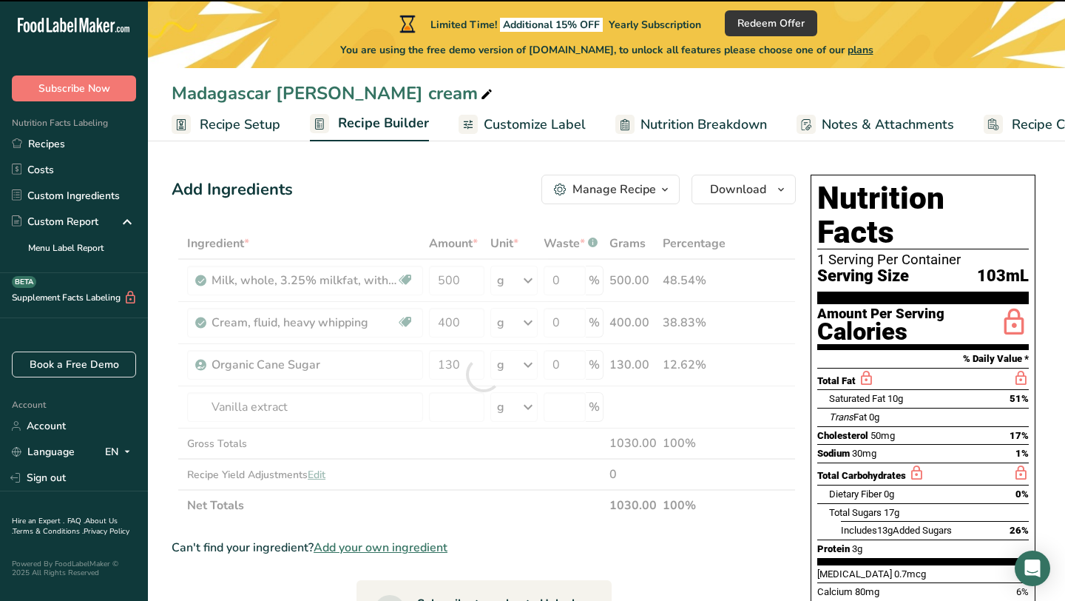
type input "0"
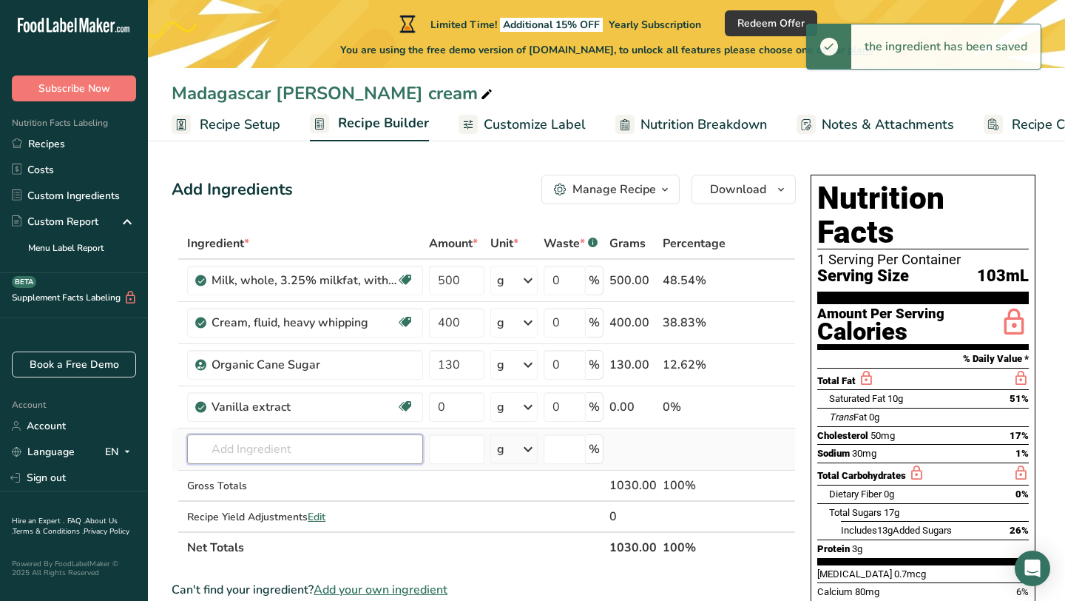
click at [289, 445] on input "text" at bounding box center [305, 449] width 236 height 30
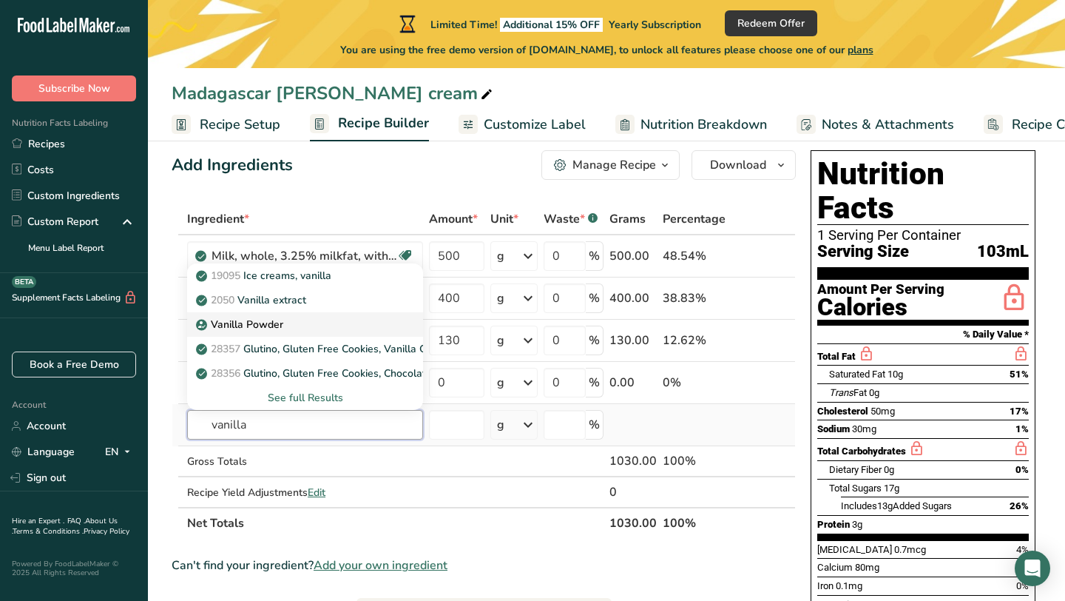
scroll to position [39, 0]
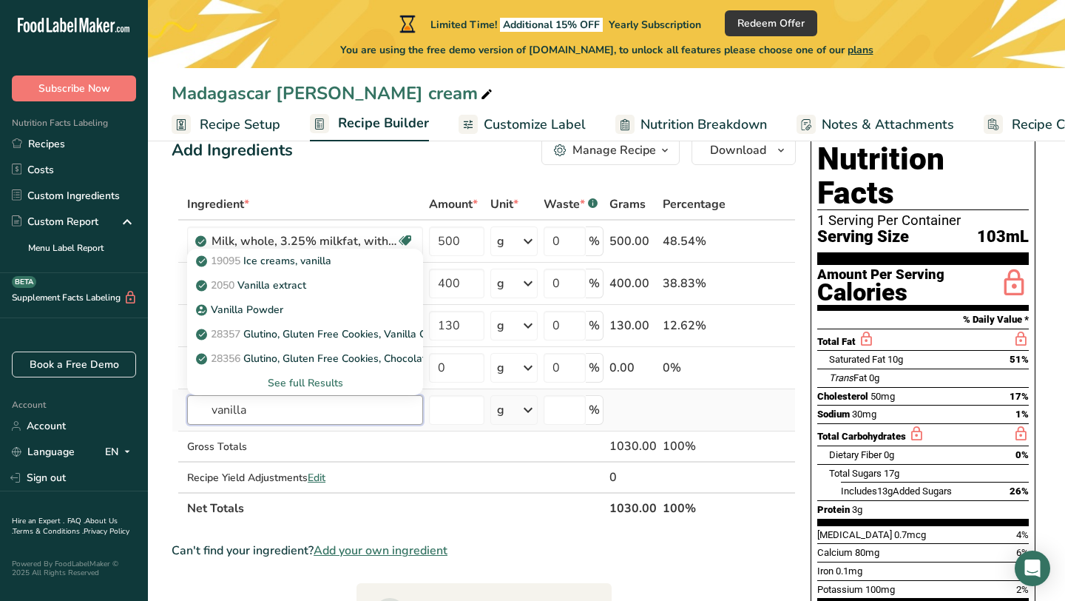
type input "vanilla"
click at [323, 383] on div "See full Results" at bounding box center [305, 383] width 212 height 16
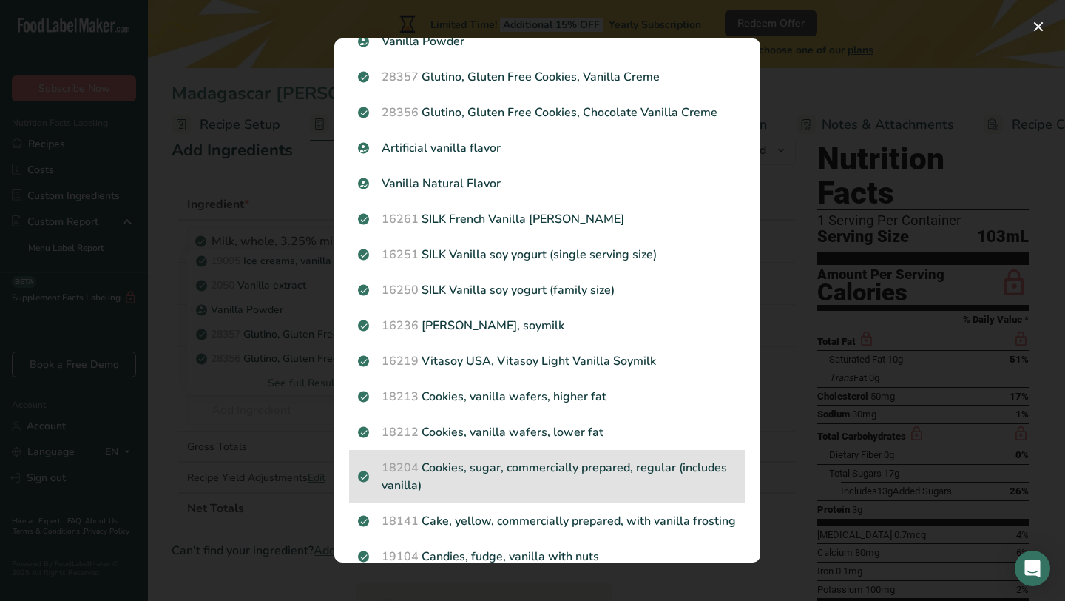
scroll to position [129, 0]
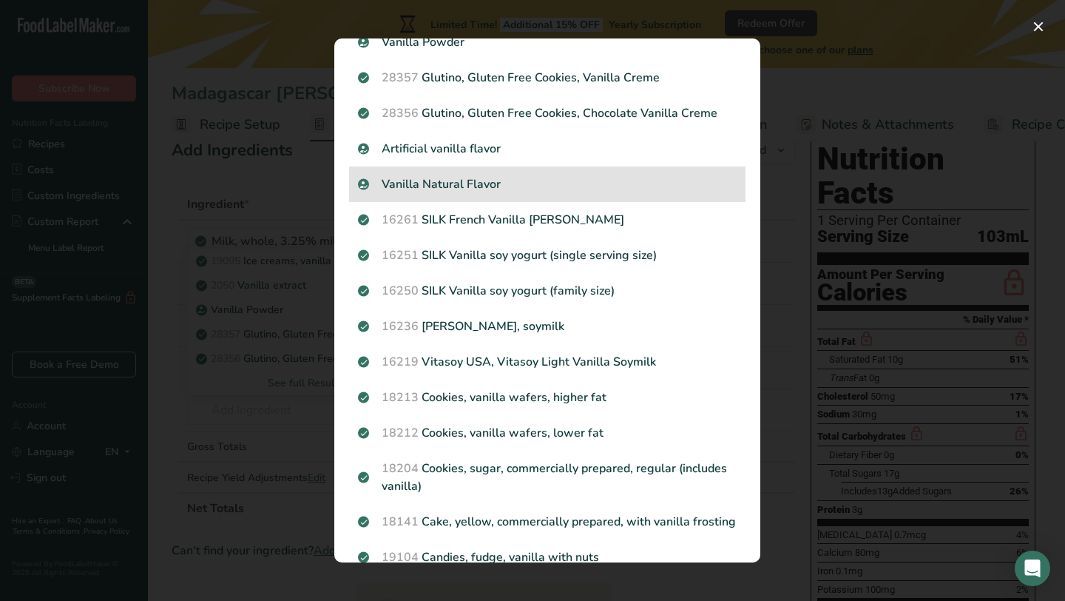
click at [471, 189] on p "Vanilla Natural Flavor" at bounding box center [547, 184] width 379 height 18
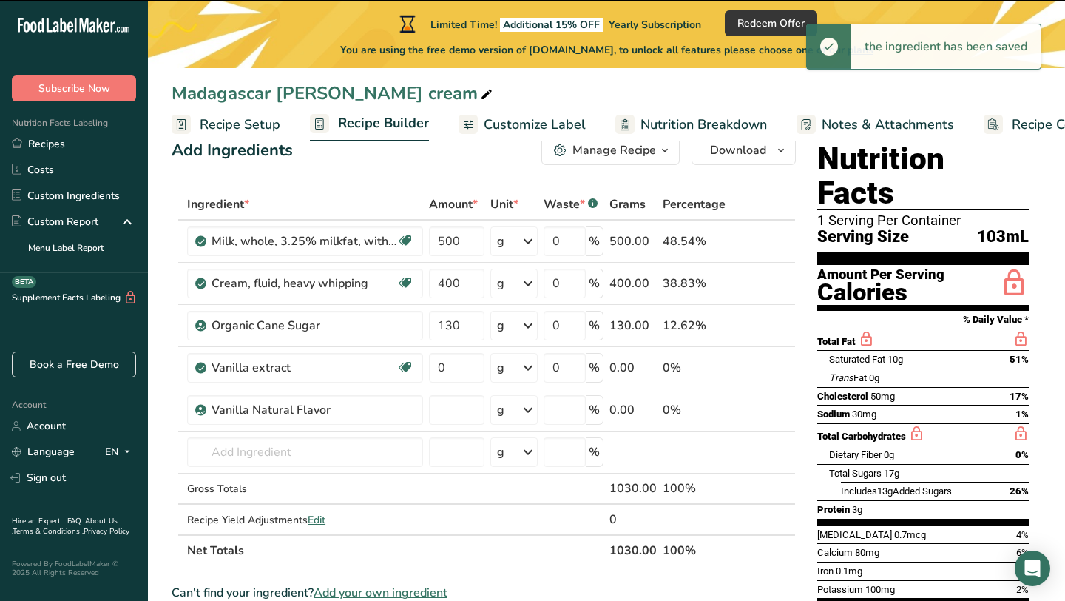
type input "0"
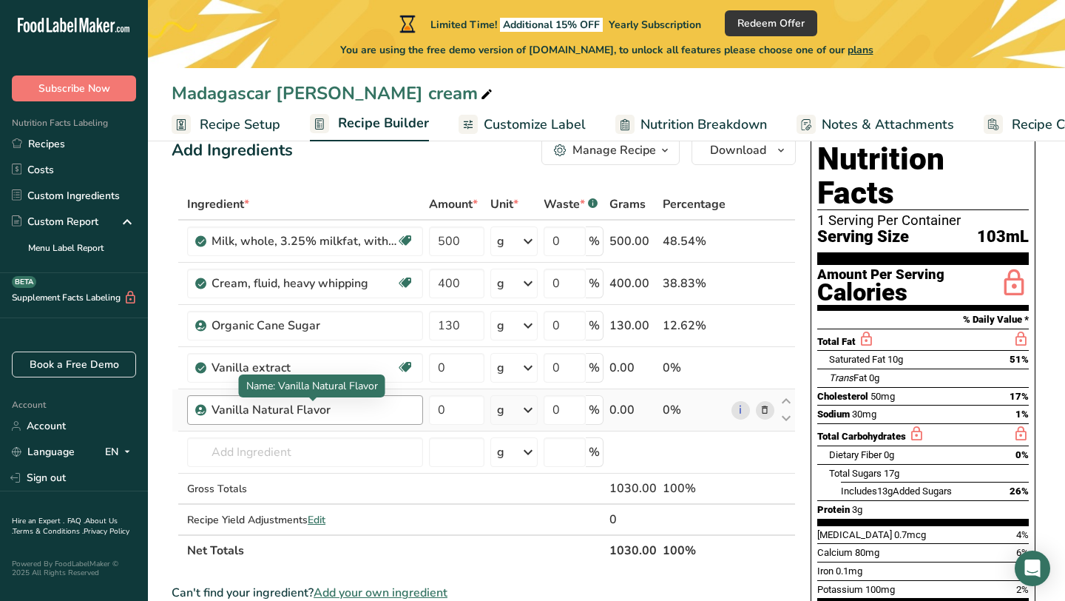
click at [336, 408] on div "Vanilla Natural Flavor" at bounding box center [304, 410] width 185 height 18
click at [331, 408] on div "Vanilla Natural Flavor" at bounding box center [304, 410] width 185 height 18
click at [292, 419] on div "Vanilla Natural Flavor" at bounding box center [305, 410] width 236 height 30
click at [262, 414] on div "Vanilla Natural Flavor" at bounding box center [304, 410] width 185 height 18
click at [770, 410] on icon at bounding box center [765, 411] width 10 height 16
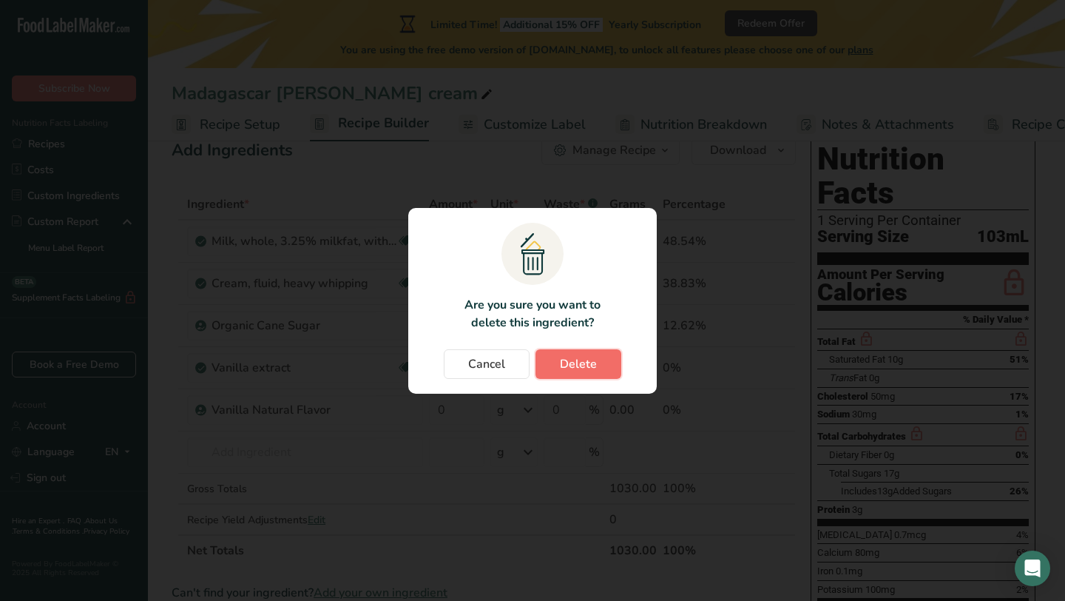
click at [574, 366] on span "Delete" at bounding box center [578, 364] width 37 height 18
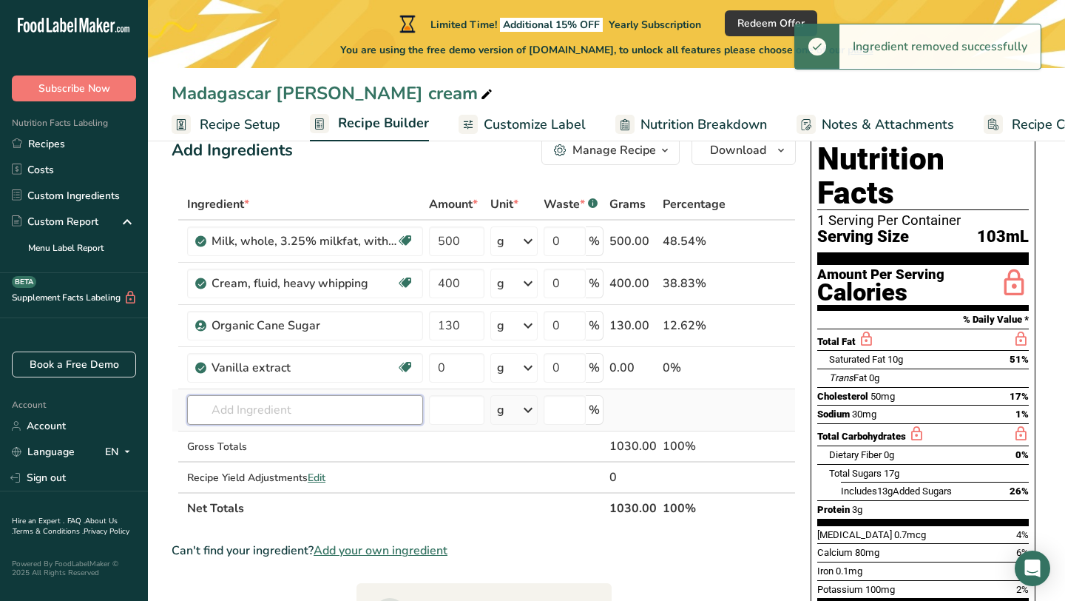
click at [292, 417] on input "text" at bounding box center [305, 410] width 236 height 30
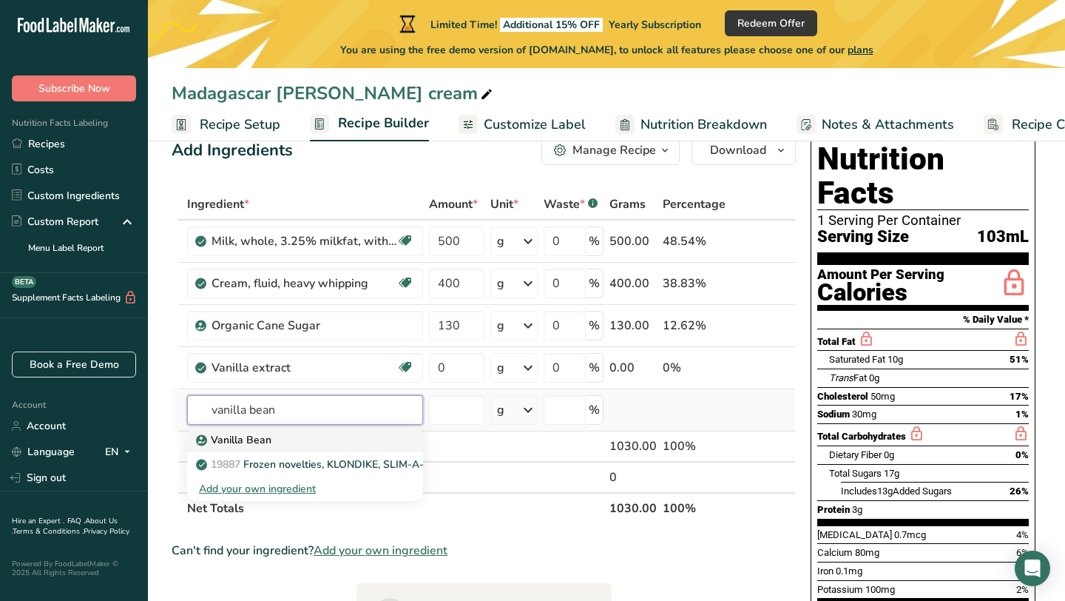
type input "vanilla bean"
click at [271, 438] on div "Vanilla Bean" at bounding box center [293, 440] width 189 height 16
type input "Vanilla Bean"
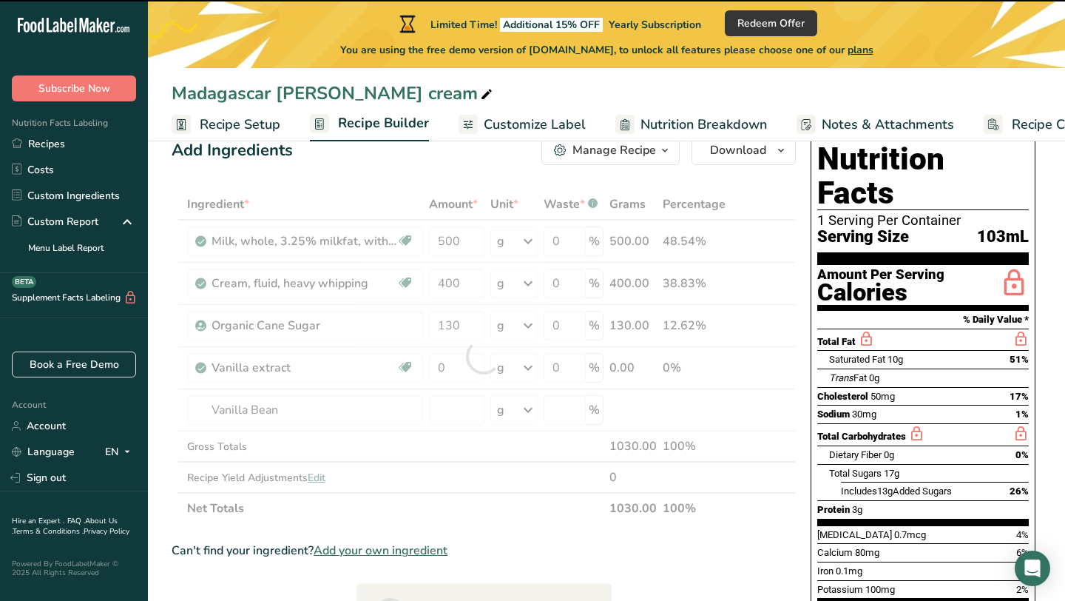
type input "0"
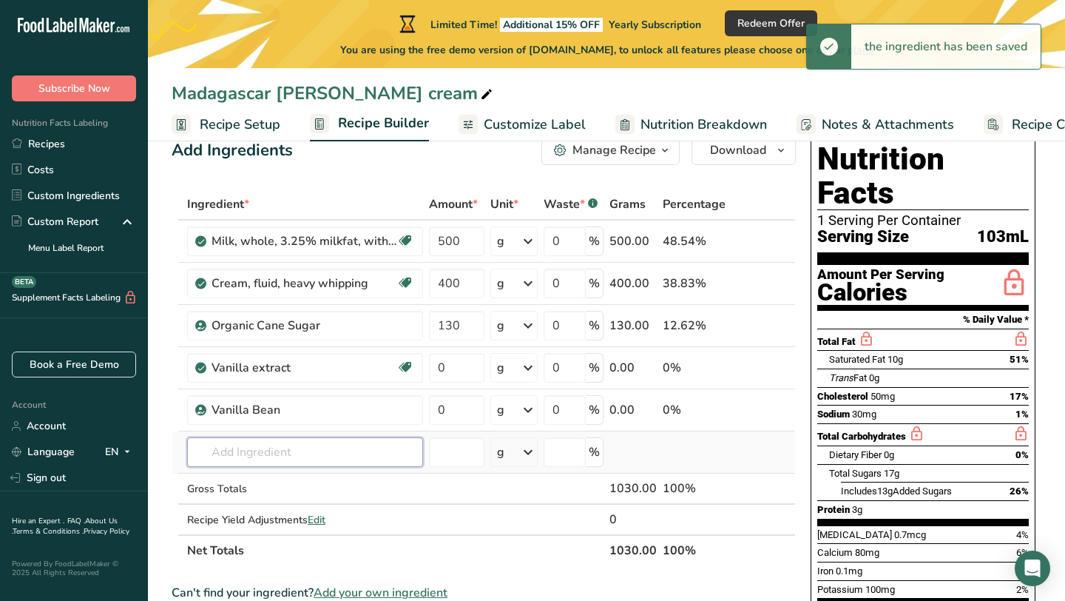
click at [351, 445] on input "text" at bounding box center [305, 452] width 236 height 30
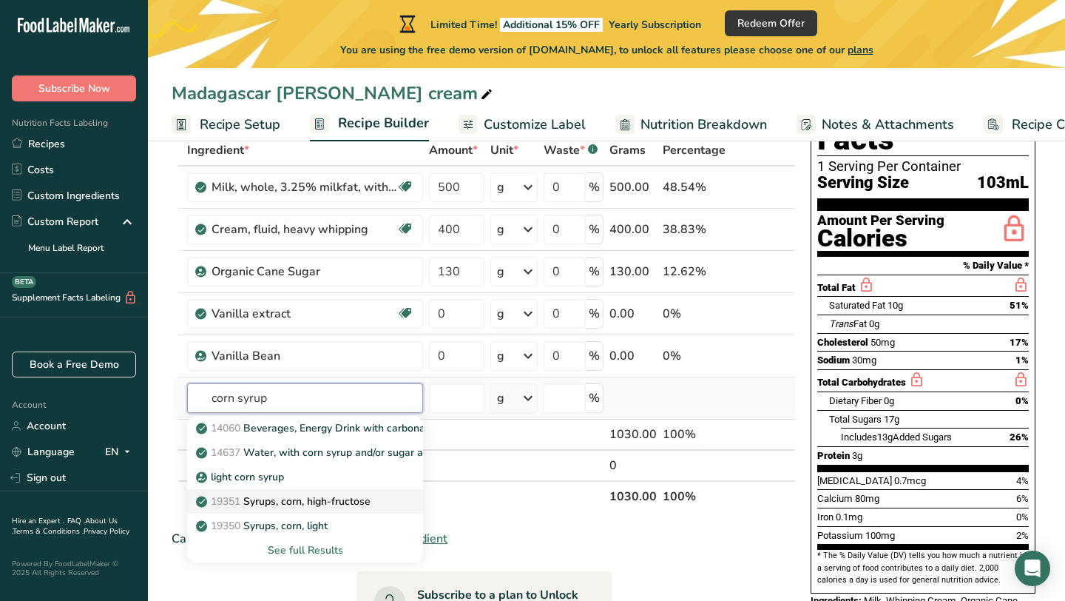
scroll to position [94, 0]
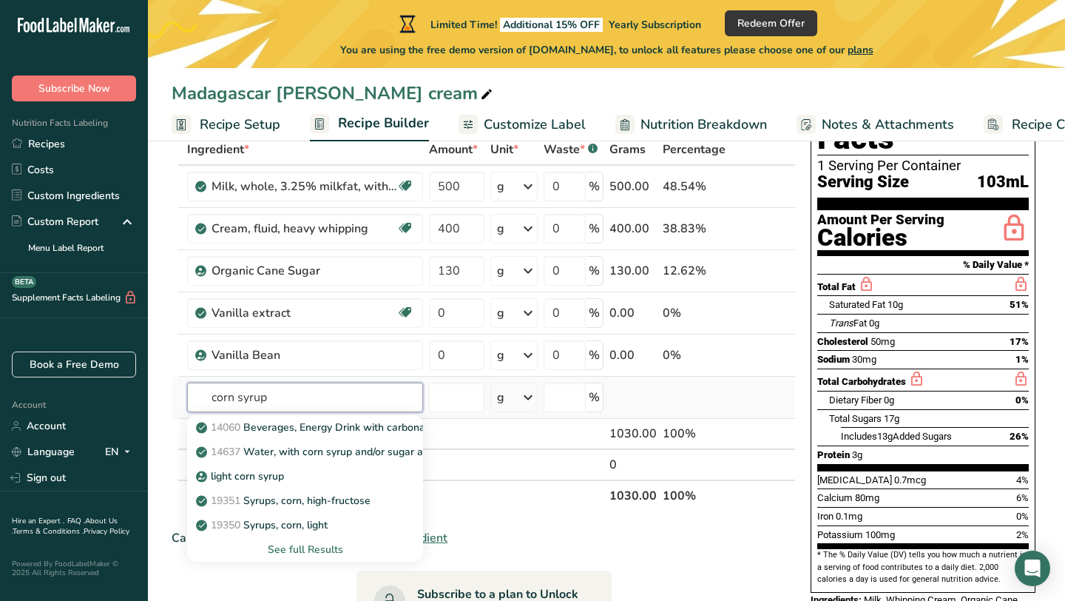
type input "corn syrup"
click at [320, 548] on div "See full Results" at bounding box center [305, 550] width 212 height 16
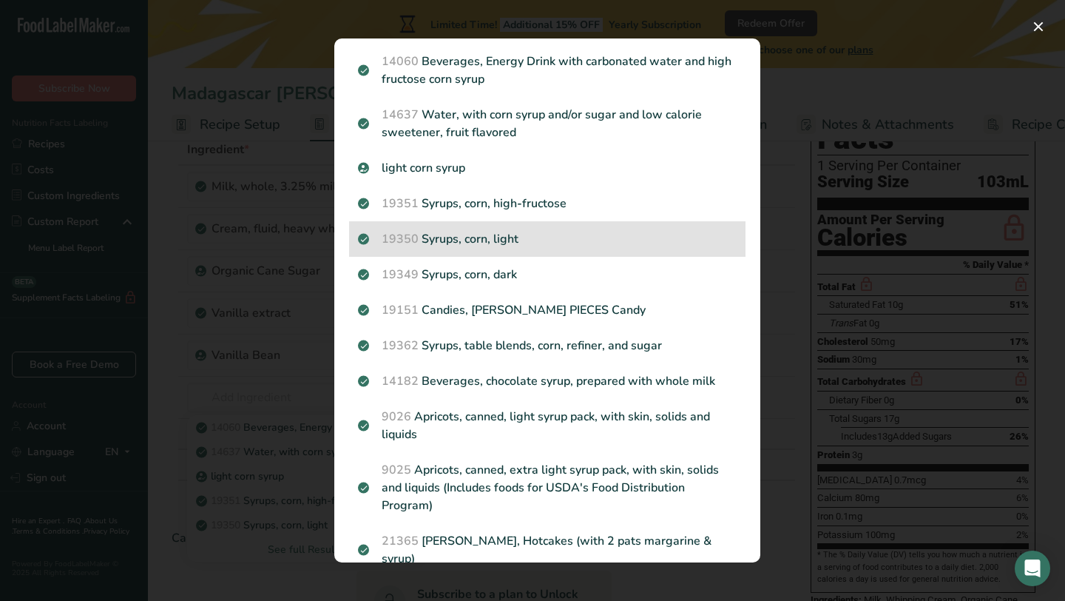
scroll to position [30, 0]
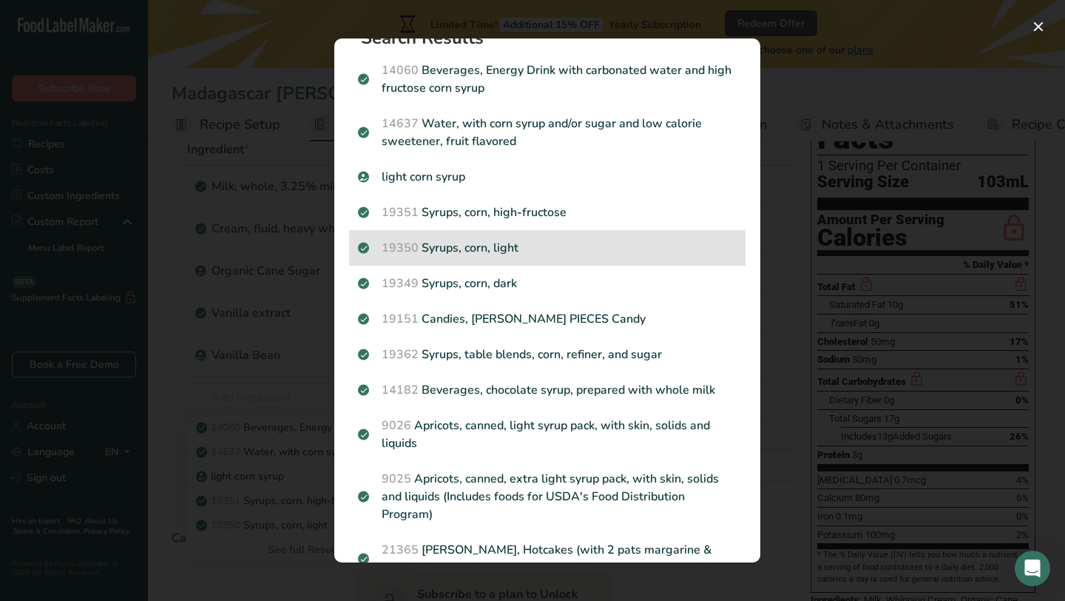
click at [626, 242] on p "19350 Syrups, corn, light" at bounding box center [547, 248] width 379 height 18
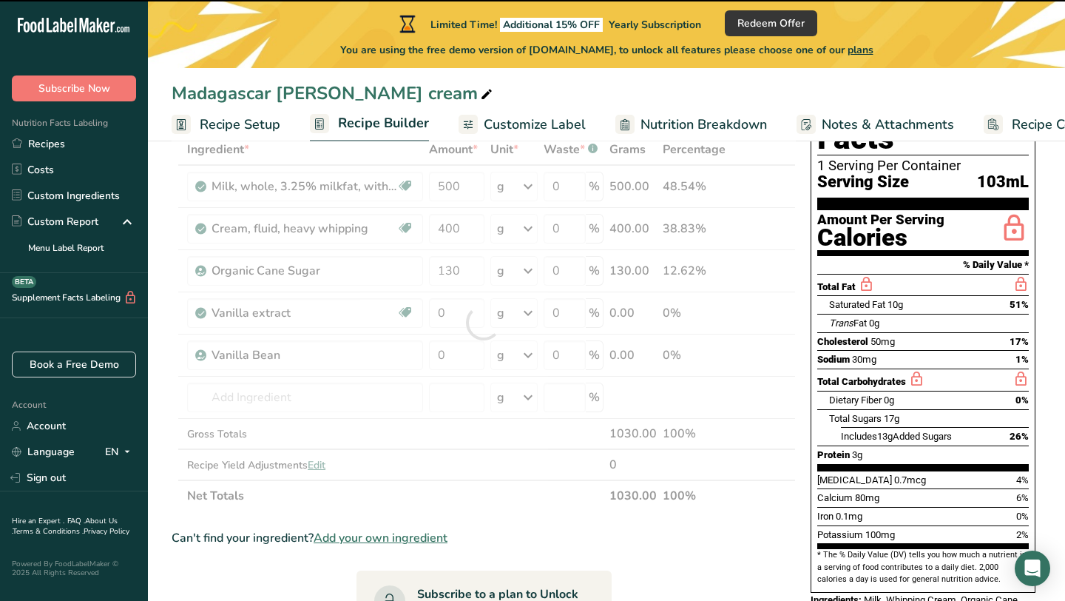
type input "0"
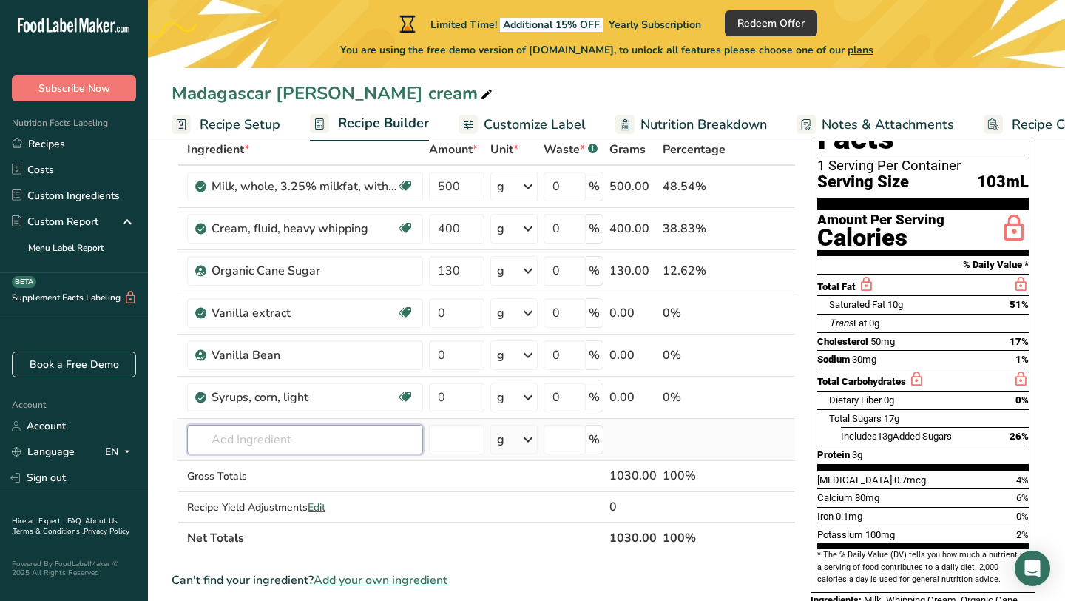
click at [309, 442] on input "text" at bounding box center [305, 440] width 236 height 30
type input "s"
type input "sea salt"
click at [250, 385] on div "Sea Salt" at bounding box center [293, 388] width 189 height 16
type input "Sea Salt"
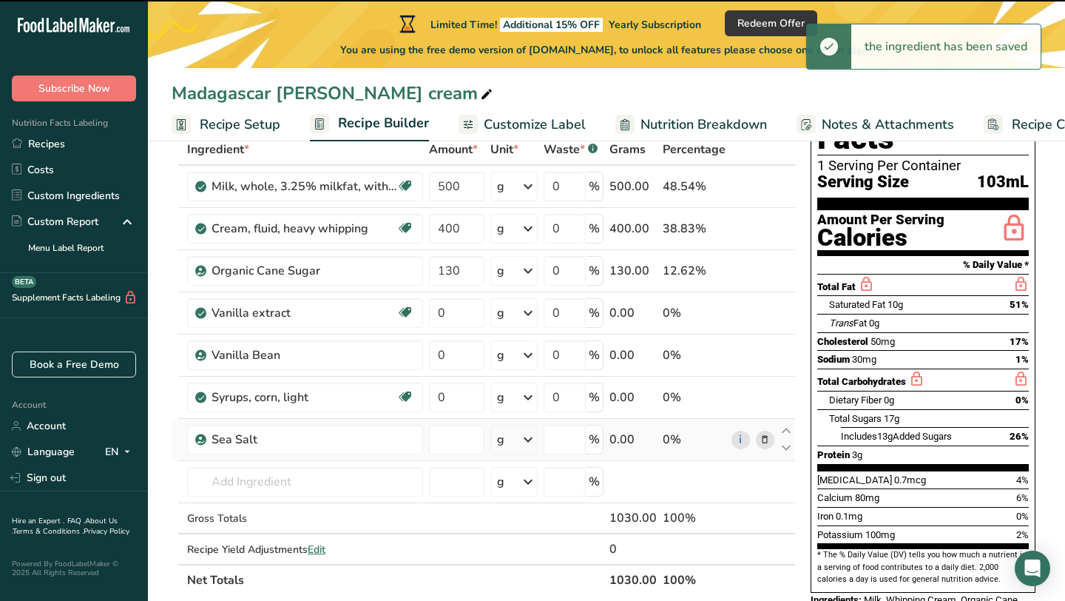
type input "0"
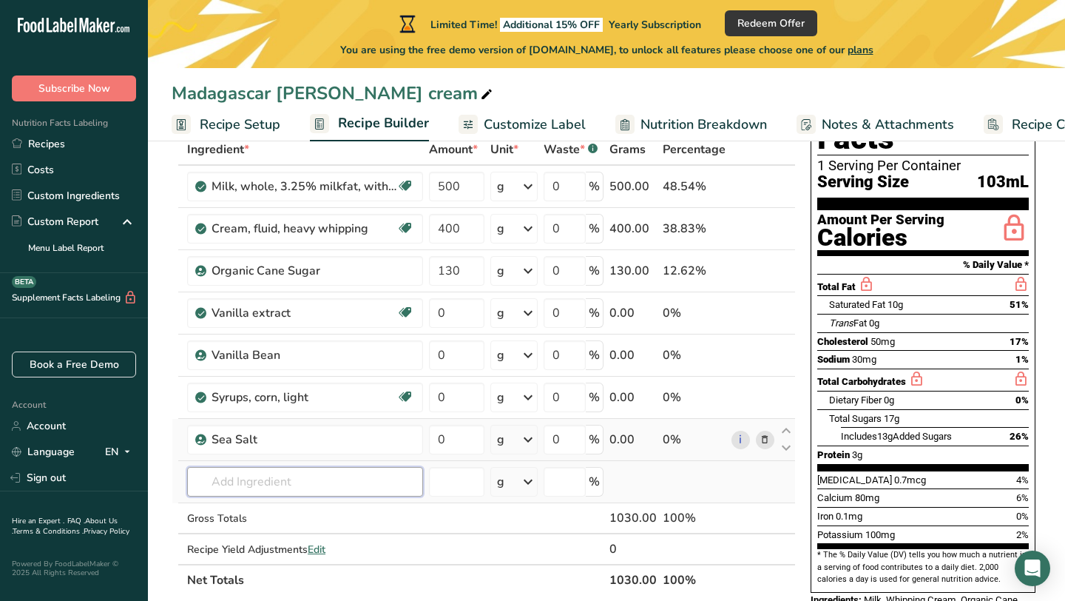
click at [296, 482] on input "text" at bounding box center [305, 482] width 236 height 30
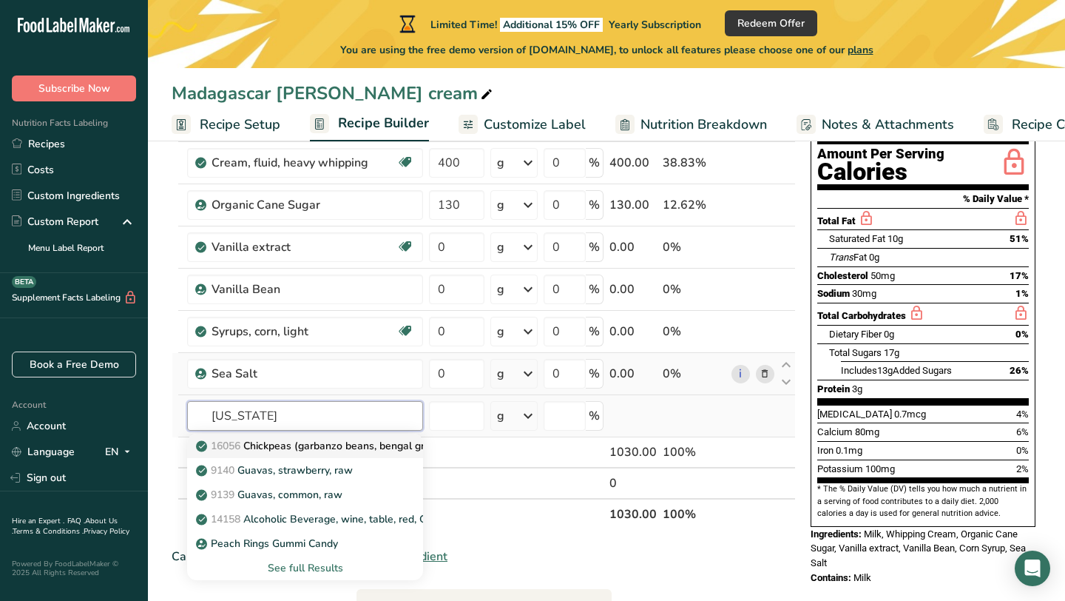
scroll to position [165, 0]
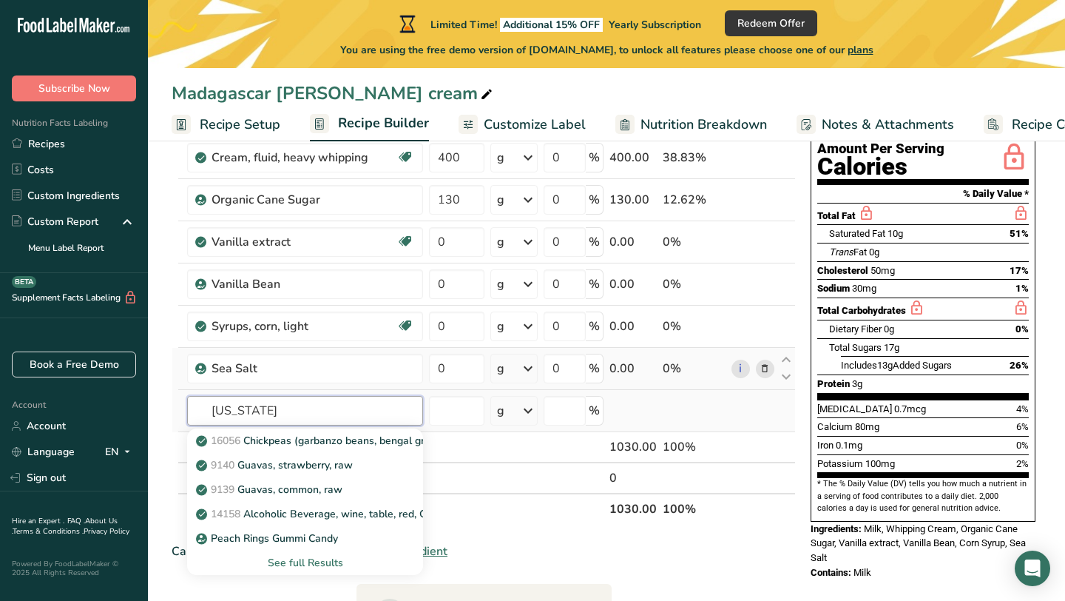
type input "[US_STATE]"
click at [769, 399] on td at bounding box center [753, 411] width 49 height 42
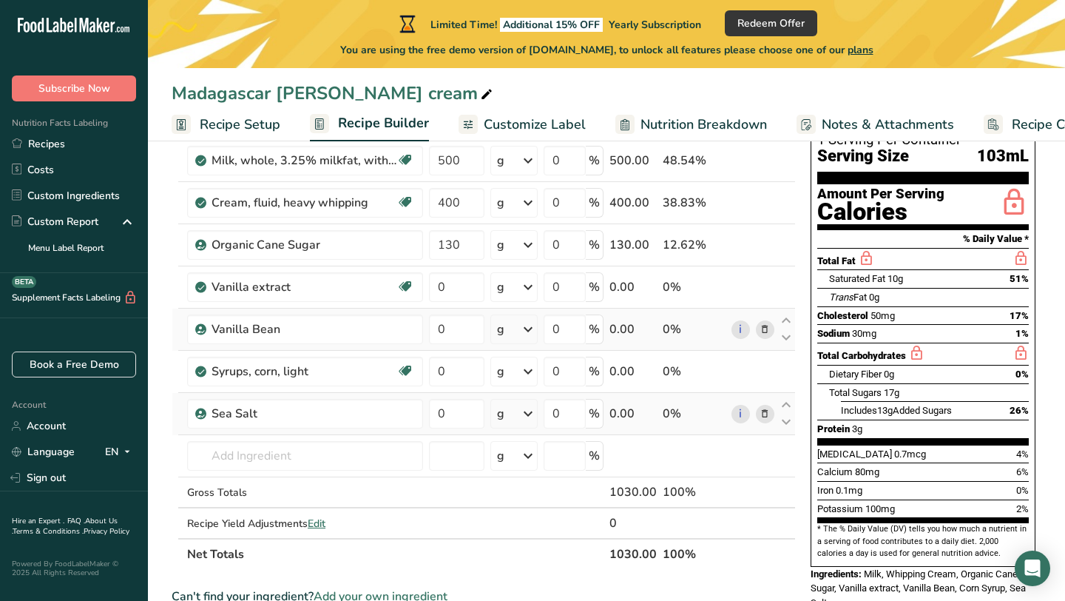
scroll to position [114, 0]
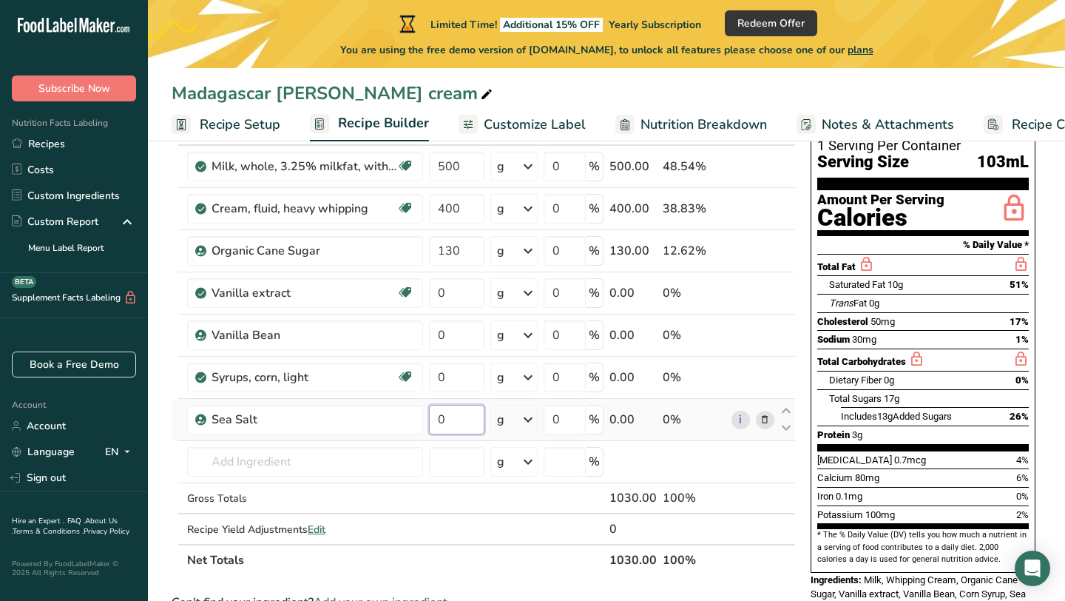
click at [467, 425] on input "0" at bounding box center [456, 420] width 55 height 30
type input "0.3"
click at [459, 374] on div "Ingredient * Amount * Unit * Waste * .a-a{fill:#347362;}.b-a{fill:#fff;} Grams …" at bounding box center [484, 345] width 624 height 462
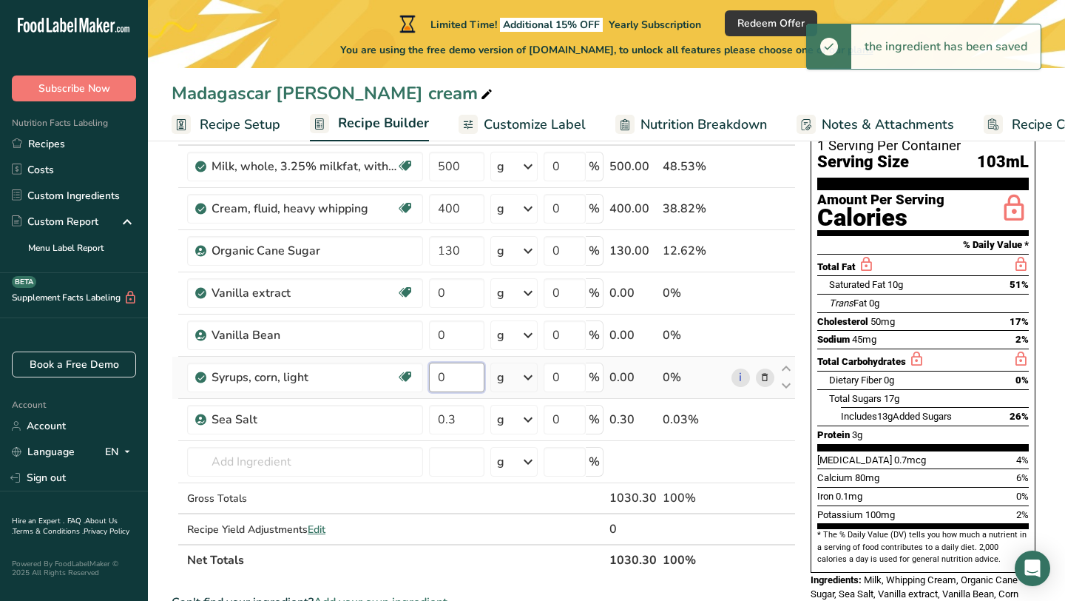
click at [457, 379] on input "0" at bounding box center [456, 378] width 55 height 30
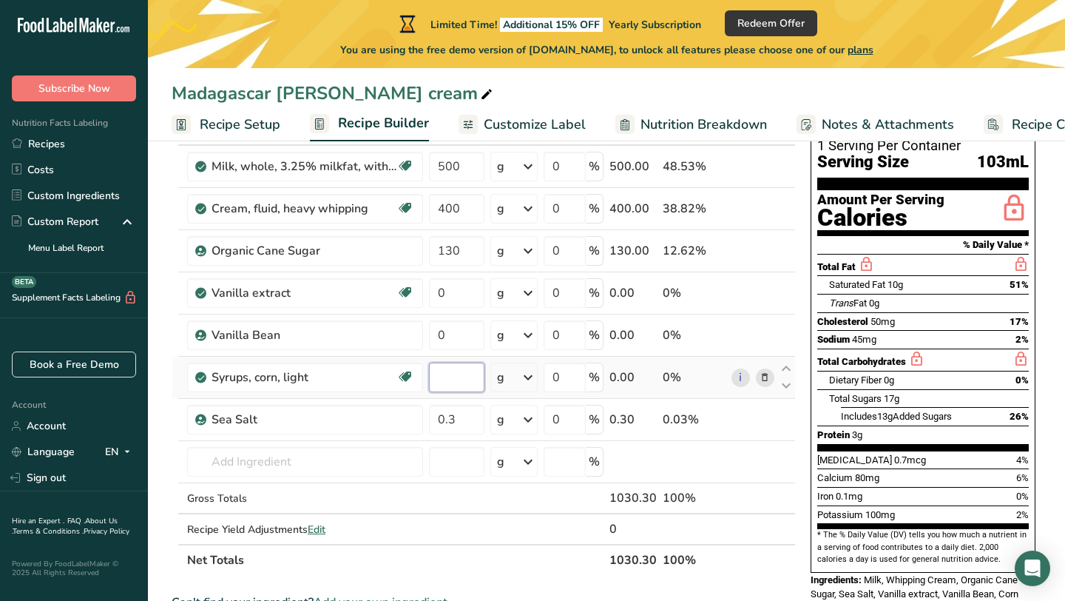
type input "6"
type input "6.5"
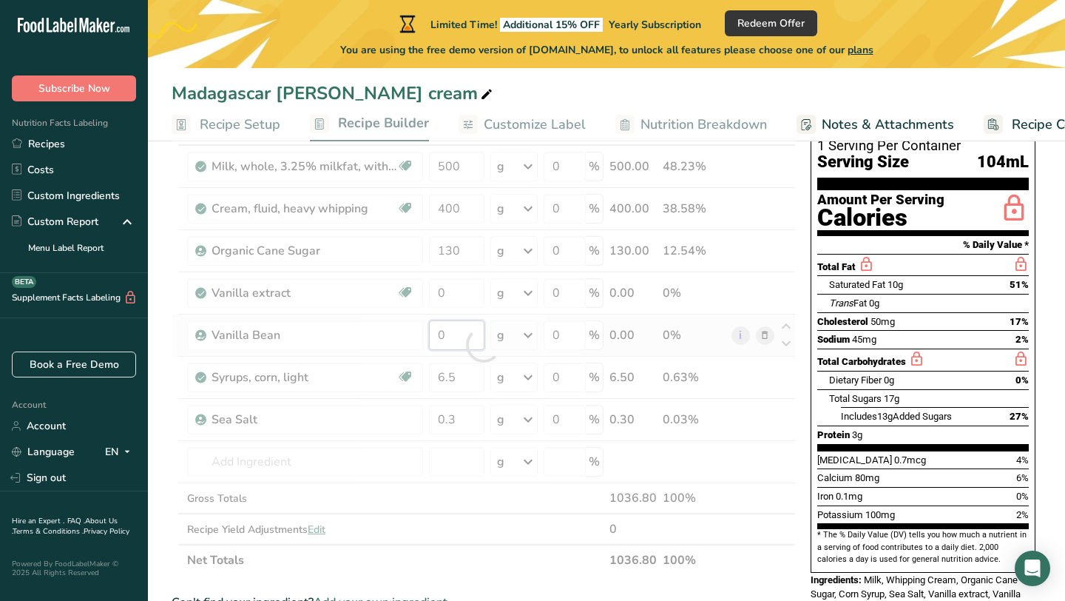
click at [451, 338] on div "Ingredient * Amount * Unit * Waste * .a-a{fill:#347362;}.b-a{fill:#fff;} Grams …" at bounding box center [484, 345] width 624 height 462
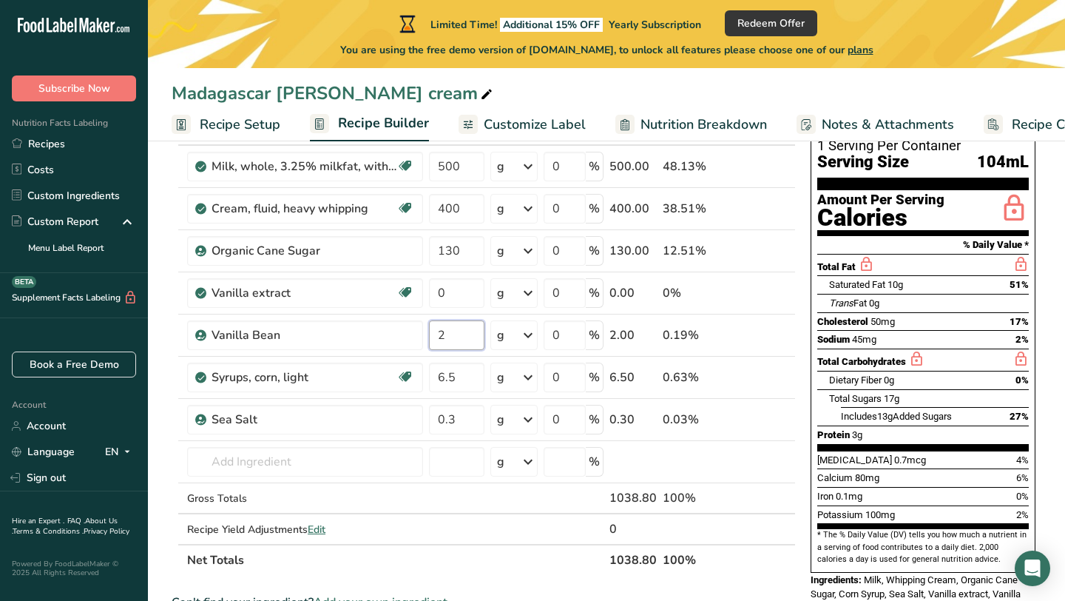
type input "2"
click at [470, 291] on div "Ingredient * Amount * Unit * Waste * .a-a{fill:#347362;}.b-a{fill:#fff;} Grams …" at bounding box center [484, 345] width 624 height 462
type input "30"
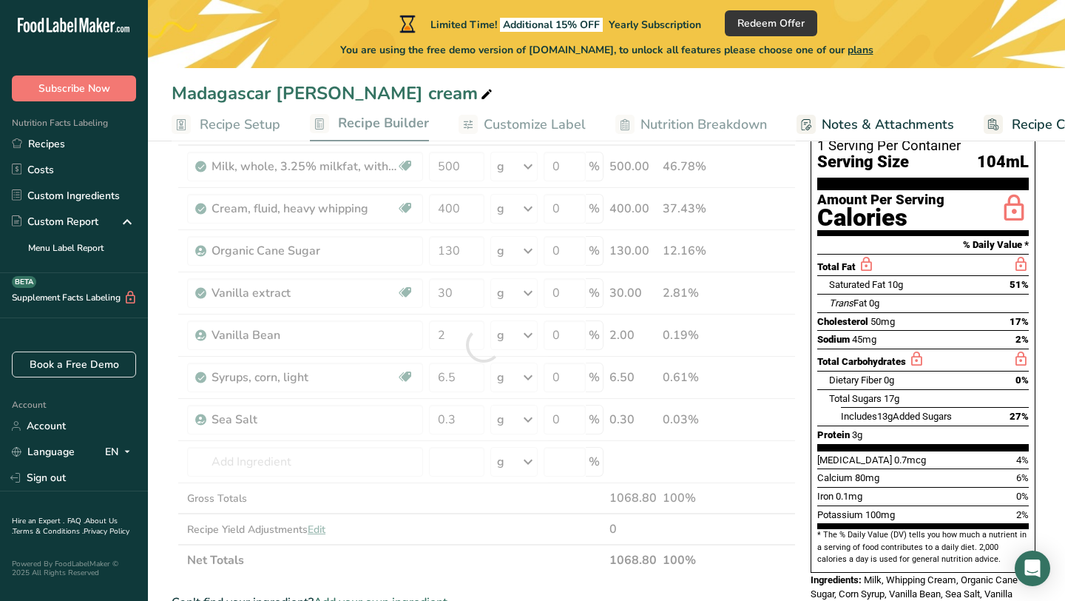
click at [803, 343] on div "Add Ingredients Manage Recipe Delete Recipe Duplicate Recipe Scale Recipe Save …" at bounding box center [488, 570] width 633 height 1031
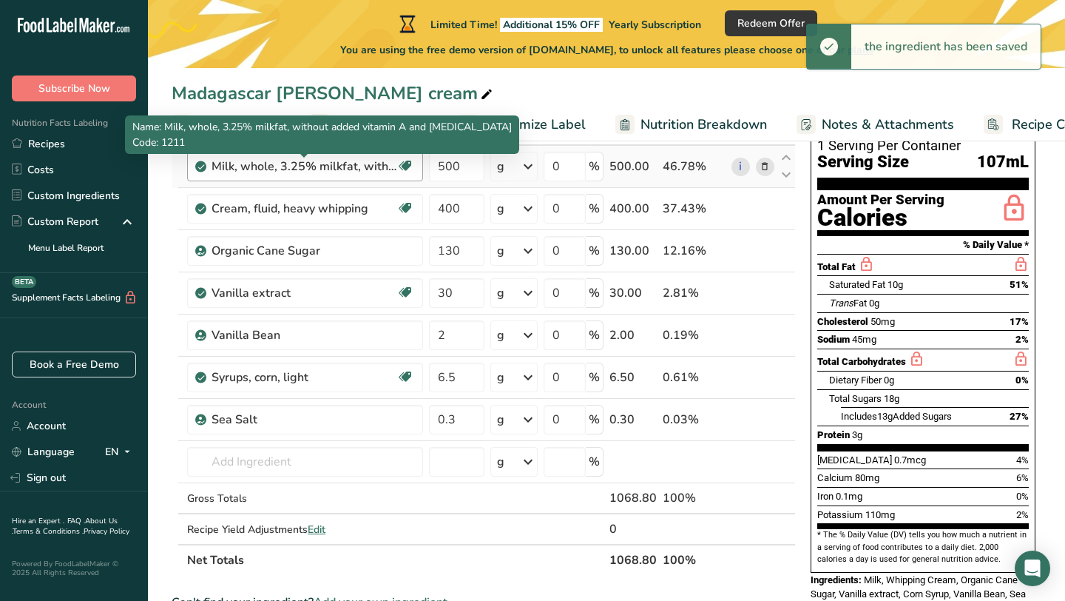
click at [372, 167] on div "Milk, whole, 3.25% milkfat, without added vitamin A and [MEDICAL_DATA]" at bounding box center [304, 167] width 185 height 18
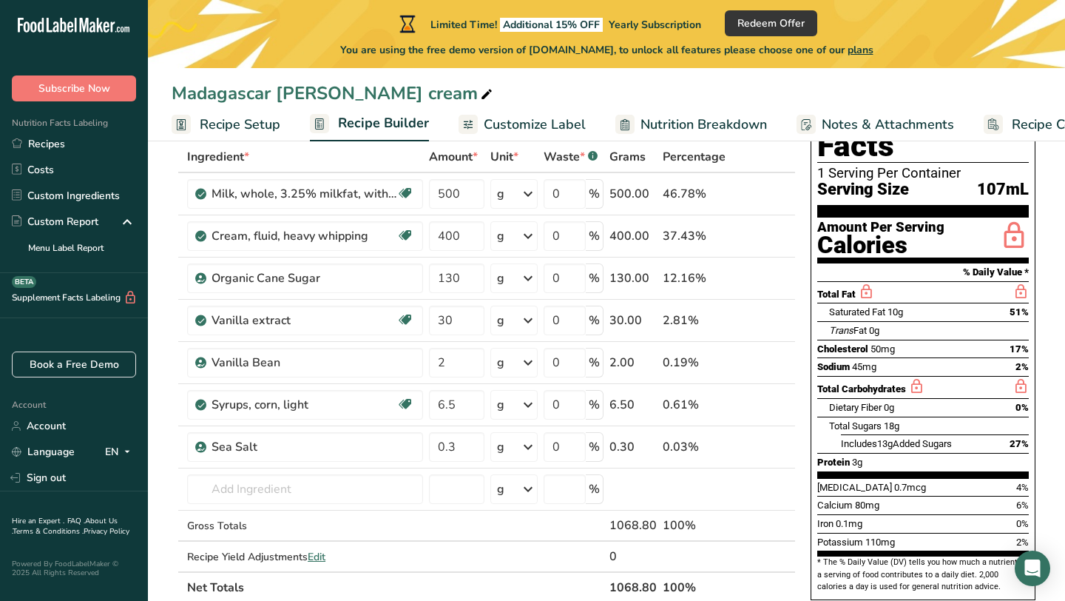
scroll to position [87, 0]
click at [533, 200] on icon at bounding box center [528, 193] width 18 height 27
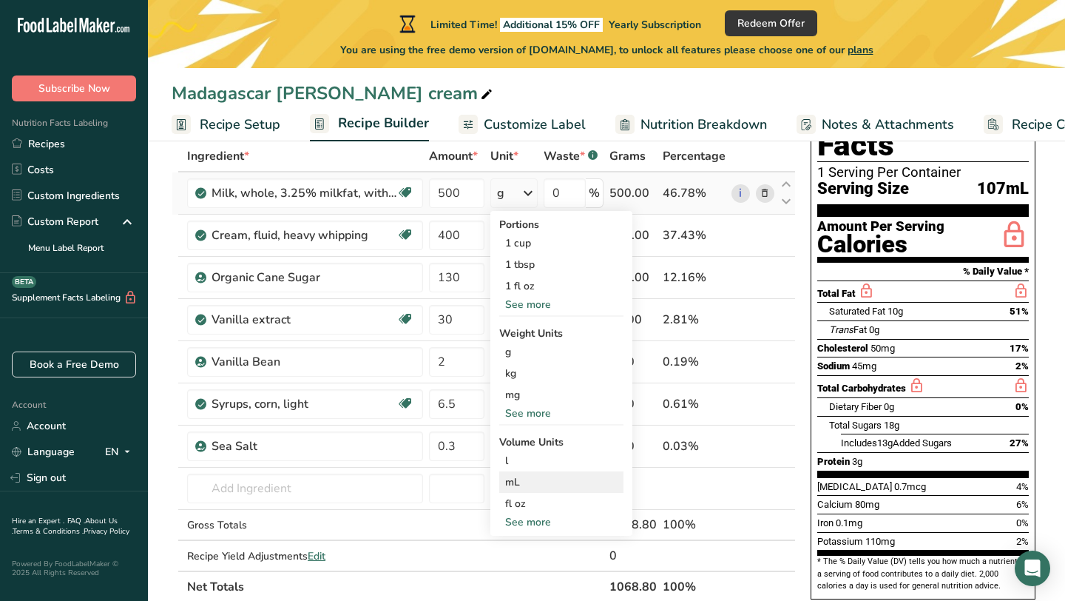
click at [552, 487] on div "mL" at bounding box center [561, 482] width 112 height 16
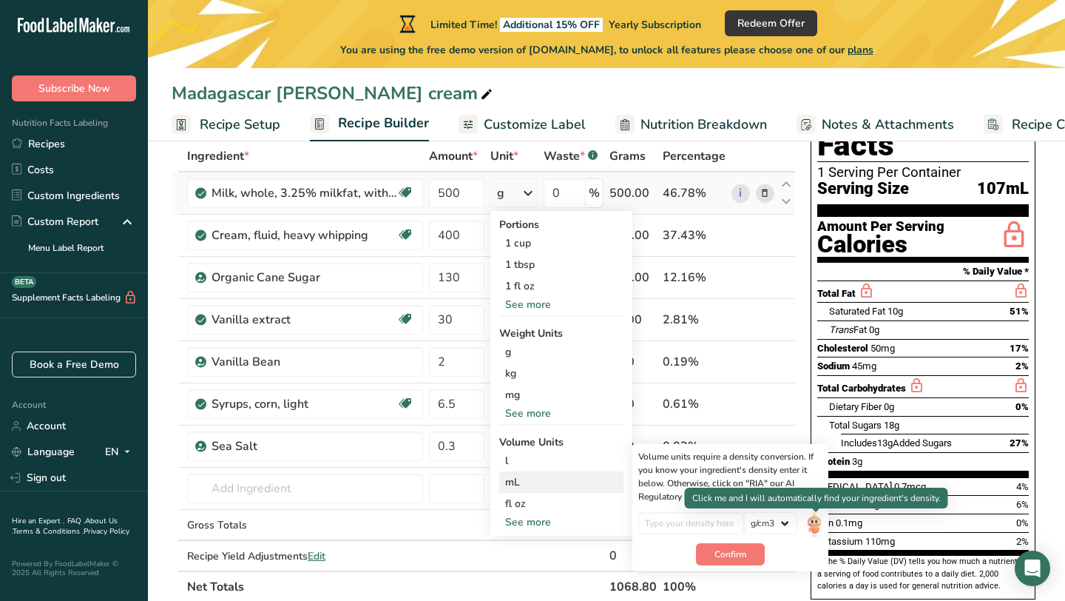
click at [814, 522] on img at bounding box center [815, 525] width 16 height 26
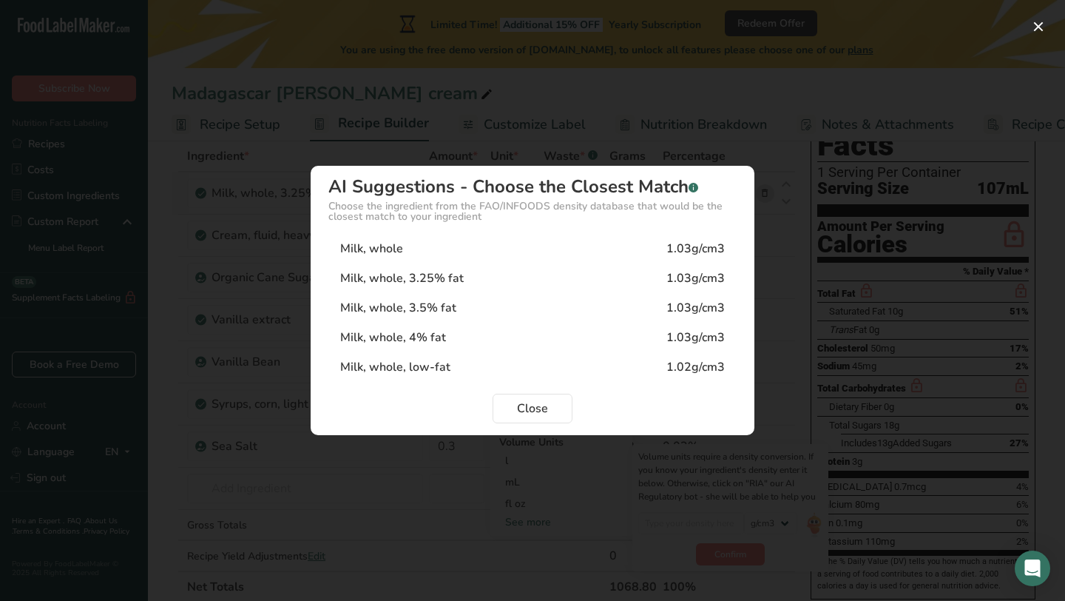
click at [448, 274] on div "Milk, whole, 3.25% fat" at bounding box center [402, 278] width 124 height 18
type input "1.03"
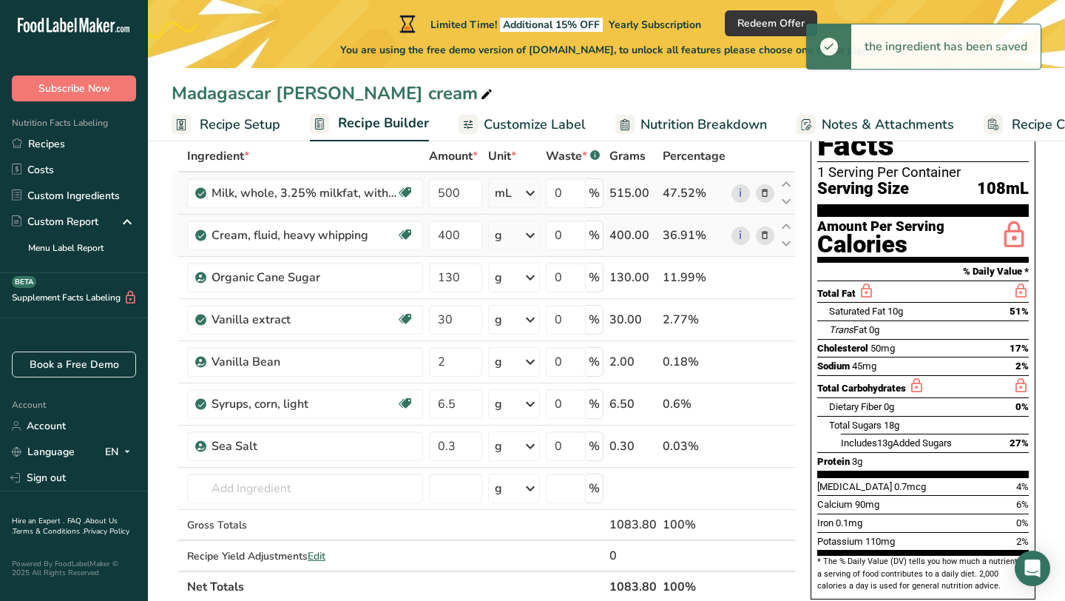
click at [533, 240] on icon at bounding box center [531, 235] width 18 height 27
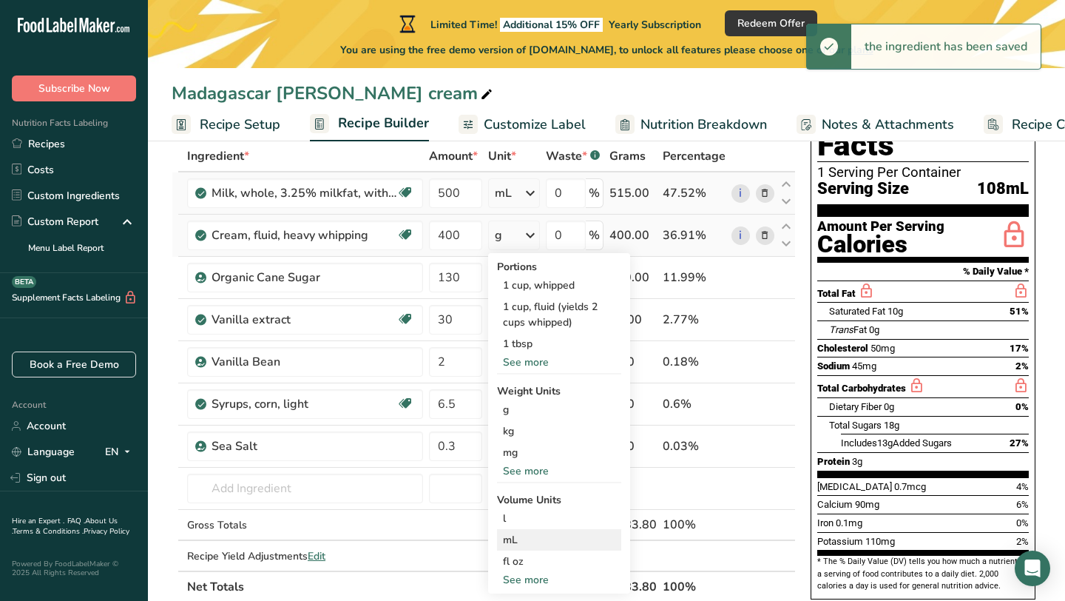
click at [533, 542] on div "mL" at bounding box center [559, 540] width 112 height 16
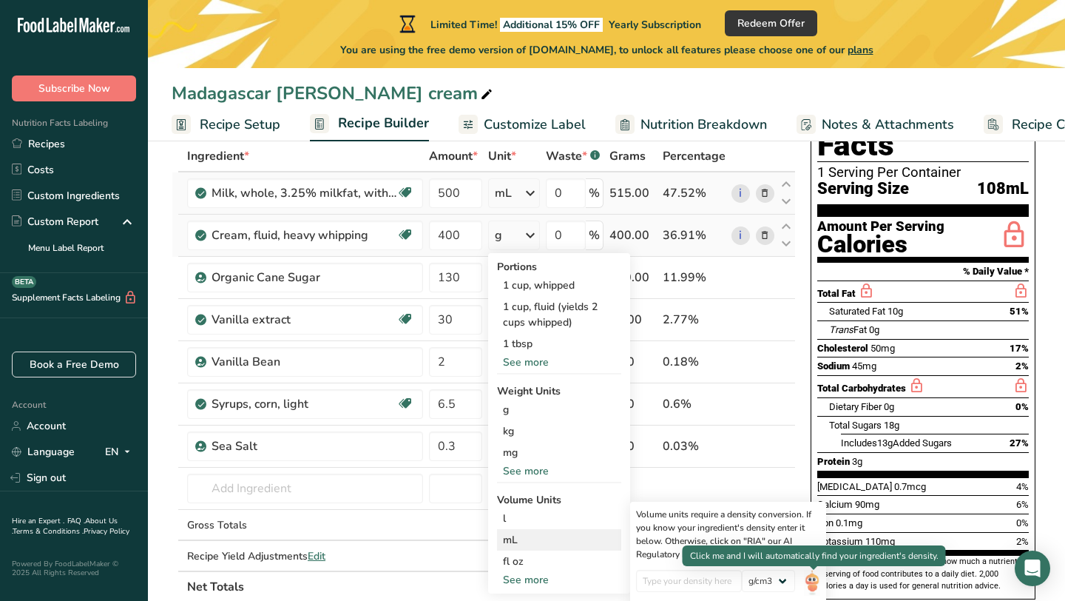
click at [812, 577] on img at bounding box center [812, 583] width 16 height 26
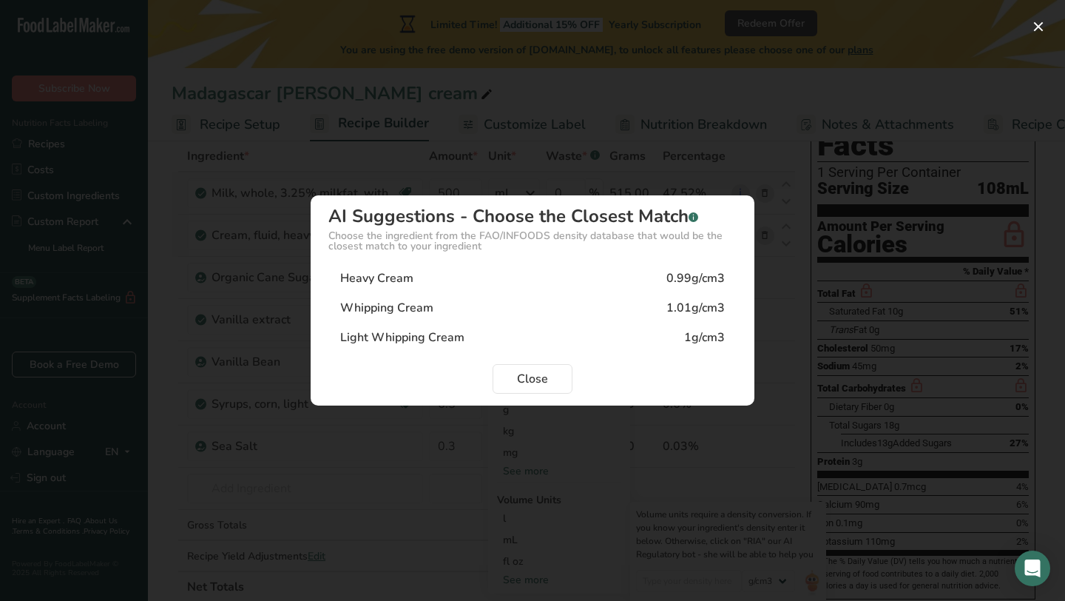
click at [565, 282] on div "Heavy Cream 0.99g/cm3" at bounding box center [533, 278] width 408 height 30
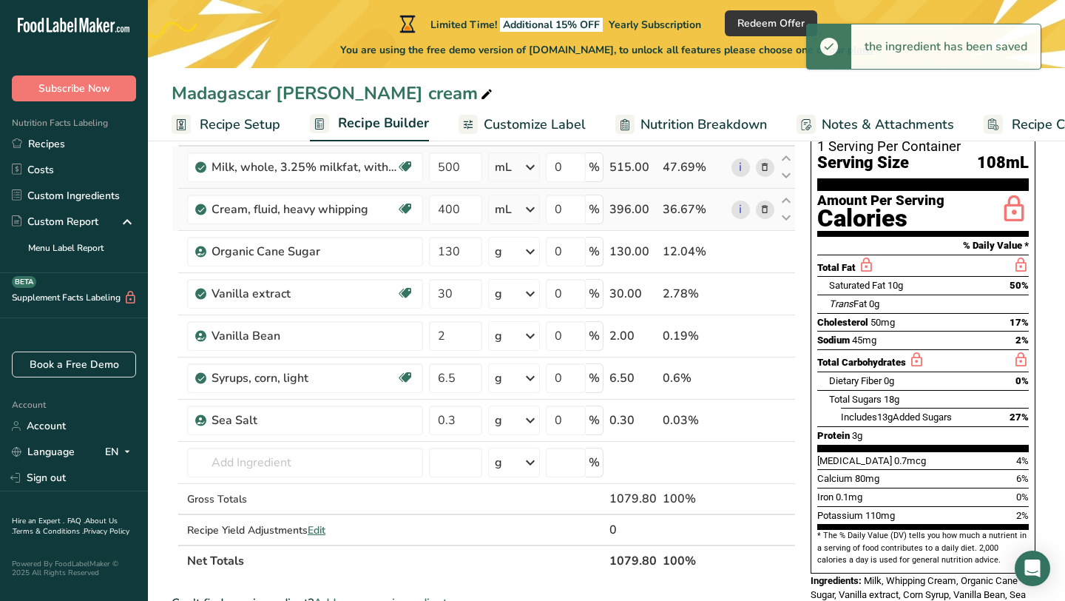
scroll to position [115, 0]
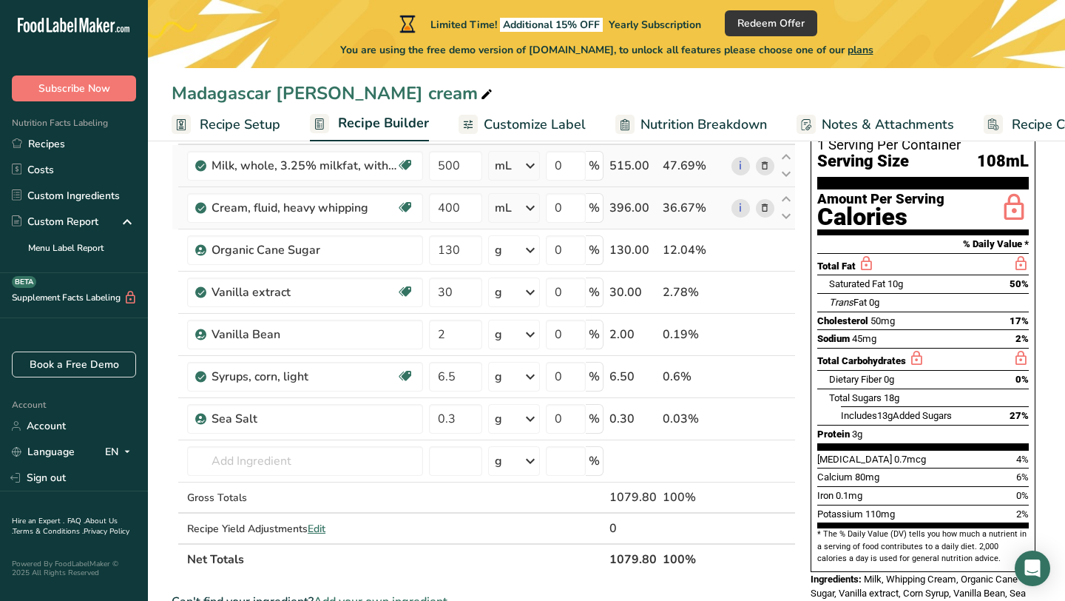
click at [518, 164] on div "mL" at bounding box center [513, 166] width 51 height 30
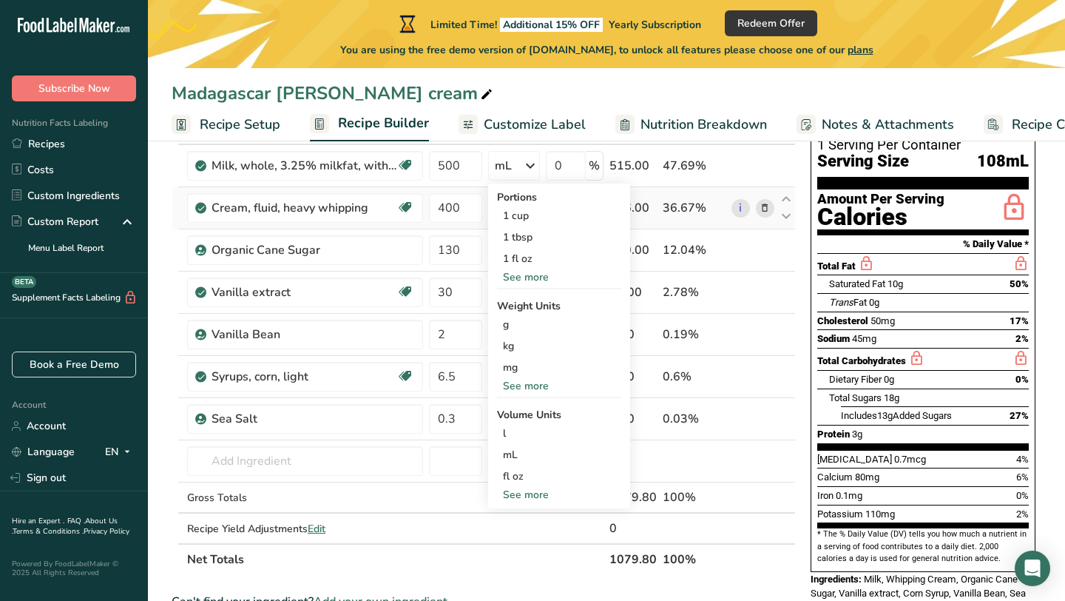
click at [797, 271] on div "Add Ingredients Manage Recipe Delete Recipe Duplicate Recipe Scale Recipe Save …" at bounding box center [488, 569] width 633 height 1031
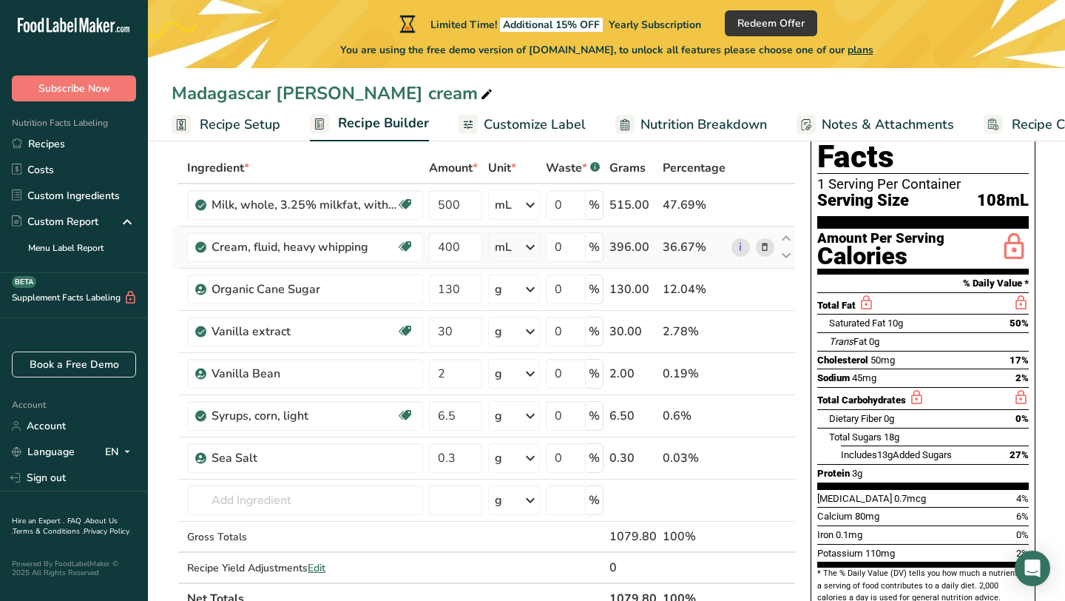
scroll to position [93, 0]
